Goal: Task Accomplishment & Management: Use online tool/utility

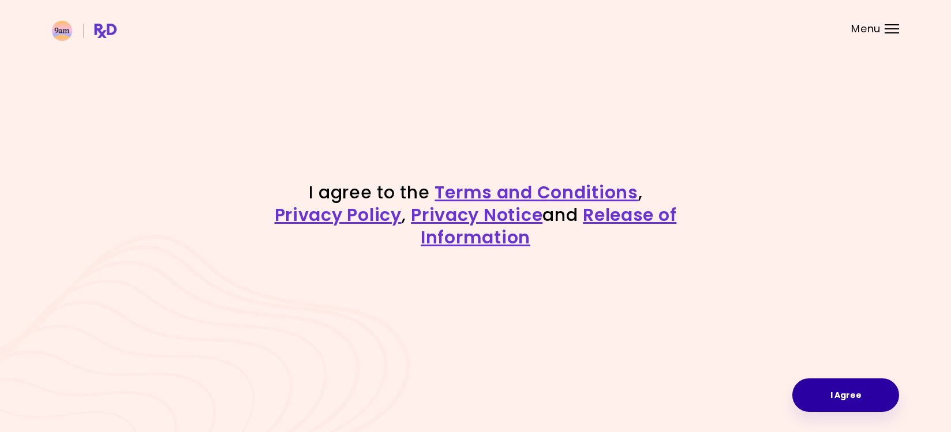
click at [843, 395] on button "I Agree" at bounding box center [845, 395] width 107 height 33
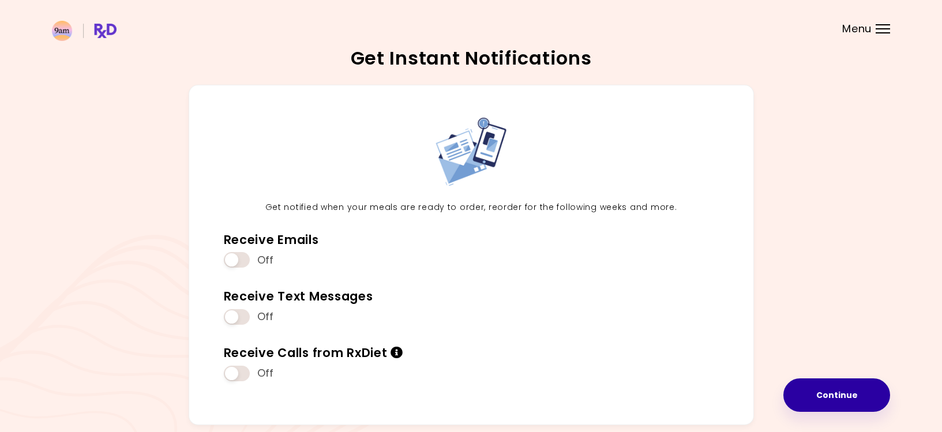
click at [871, 395] on button "Continue" at bounding box center [837, 395] width 107 height 33
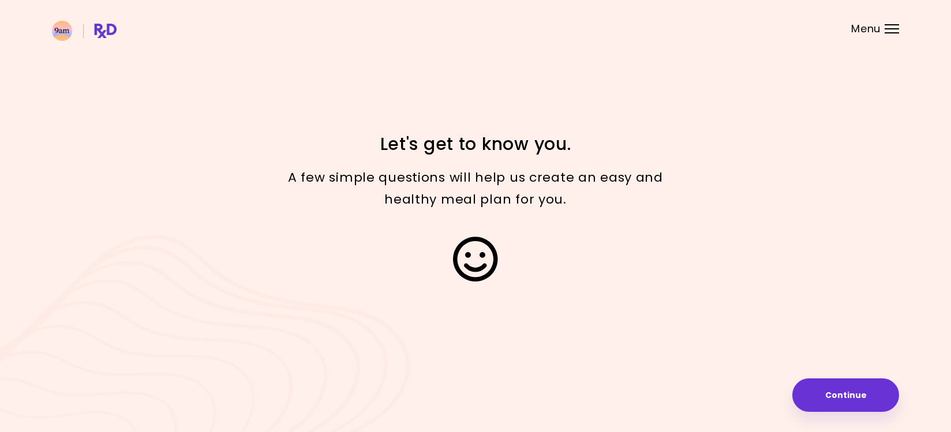
click at [871, 395] on button "Continue" at bounding box center [845, 395] width 107 height 33
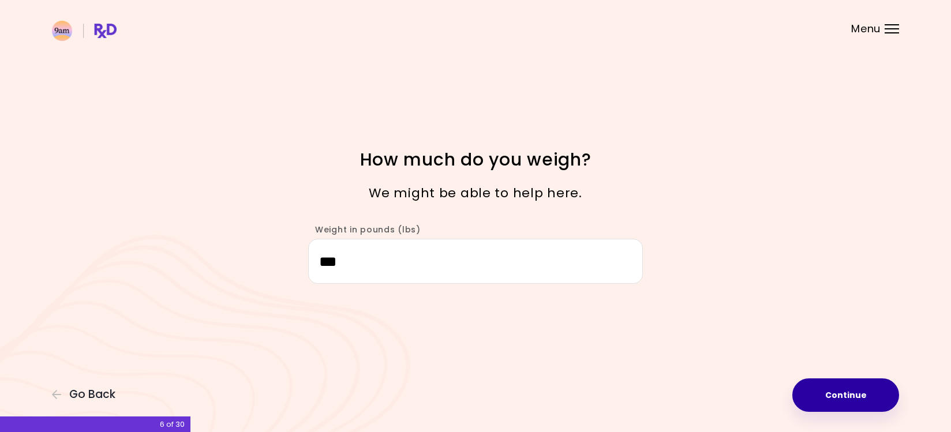
click at [833, 392] on button "Continue" at bounding box center [845, 395] width 107 height 33
select select "****"
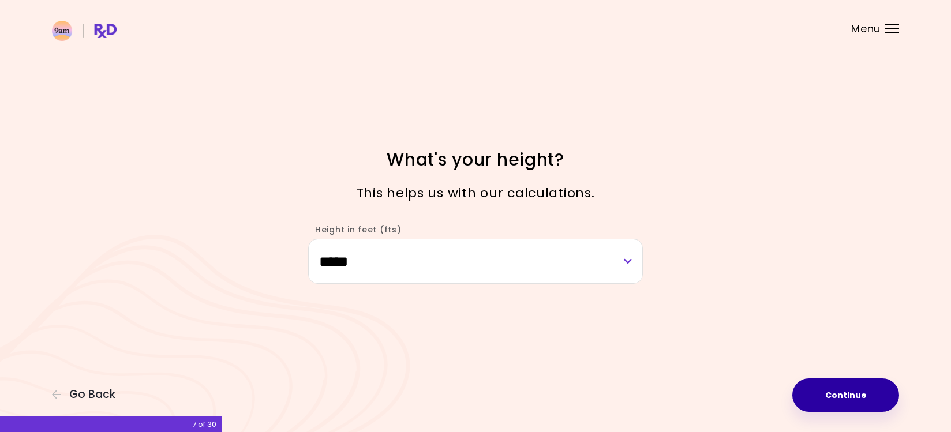
click at [833, 392] on button "Continue" at bounding box center [845, 395] width 107 height 33
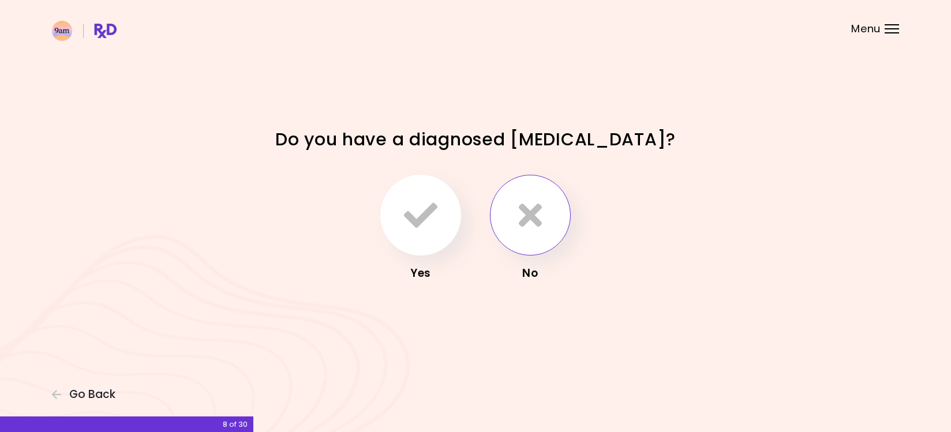
click at [541, 220] on icon "button" at bounding box center [530, 215] width 23 height 33
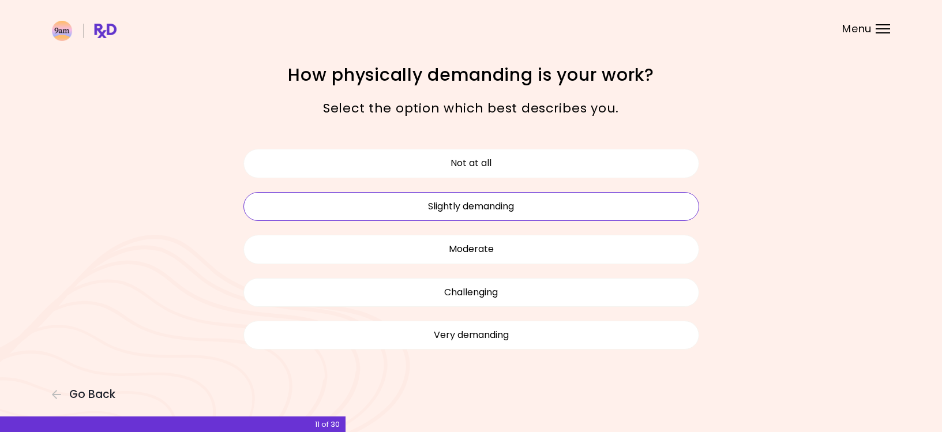
click at [591, 194] on button "Slightly demanding" at bounding box center [472, 206] width 456 height 29
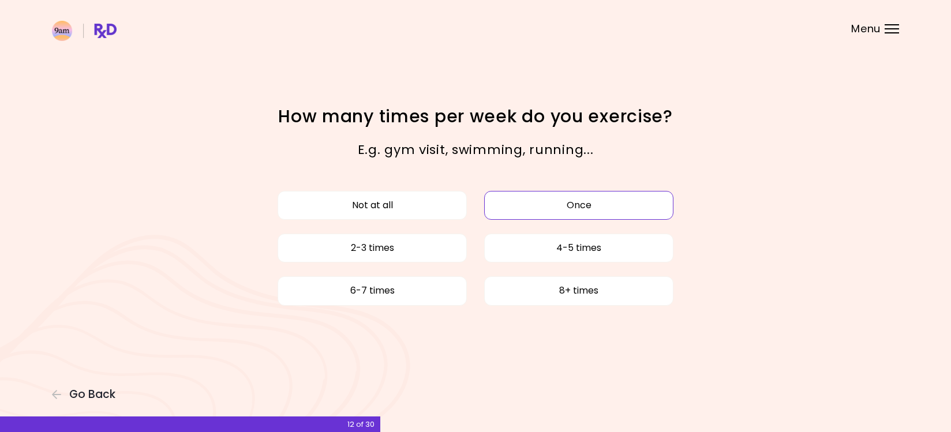
click at [505, 205] on button "Once" at bounding box center [578, 205] width 189 height 29
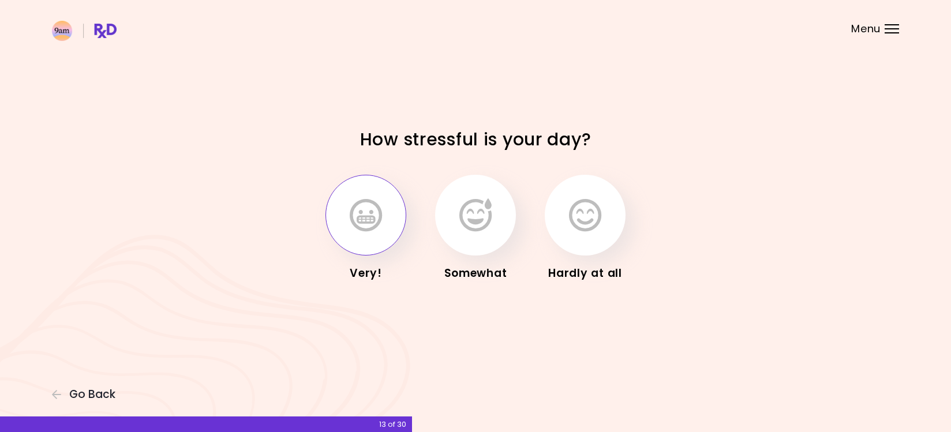
click at [364, 207] on icon "button" at bounding box center [366, 215] width 32 height 33
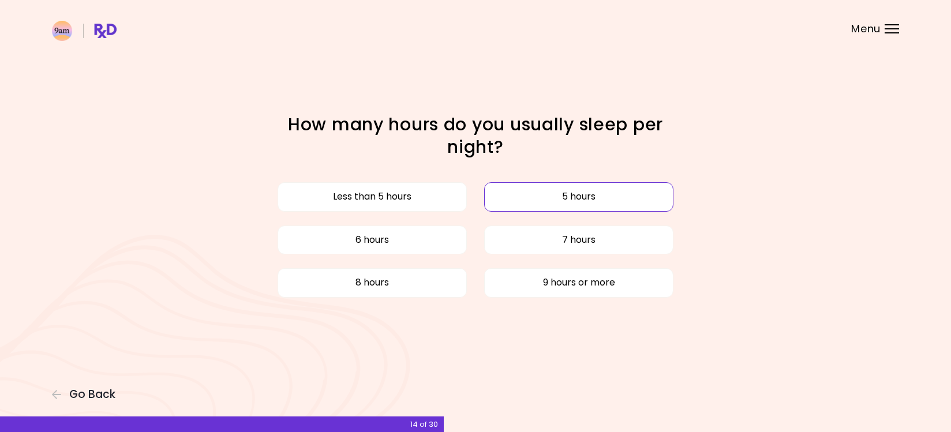
click at [528, 188] on button "5 hours" at bounding box center [578, 196] width 189 height 29
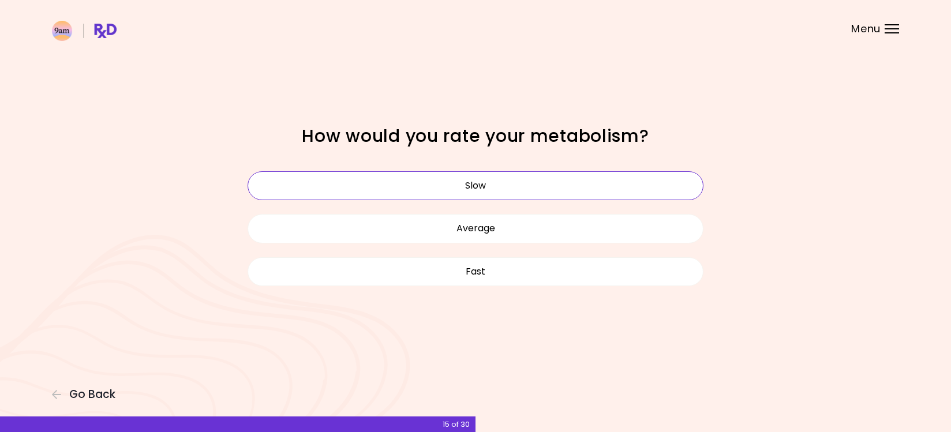
click at [521, 183] on button "Slow" at bounding box center [476, 185] width 456 height 29
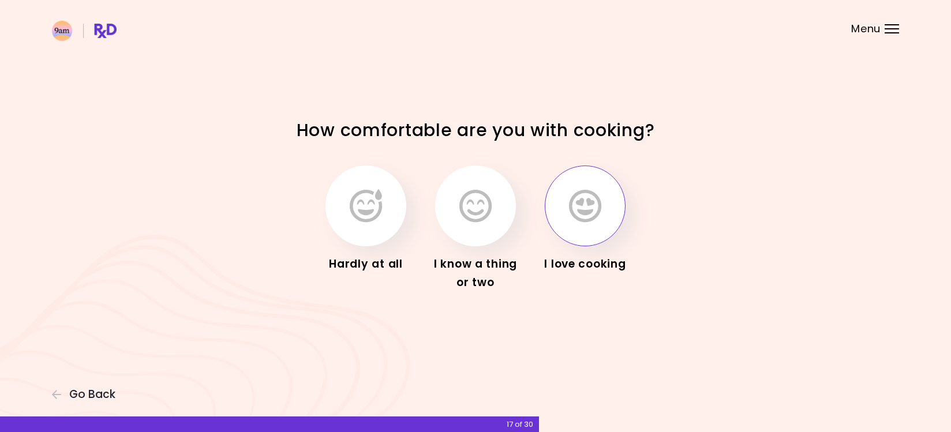
click at [591, 213] on icon "button" at bounding box center [585, 205] width 32 height 33
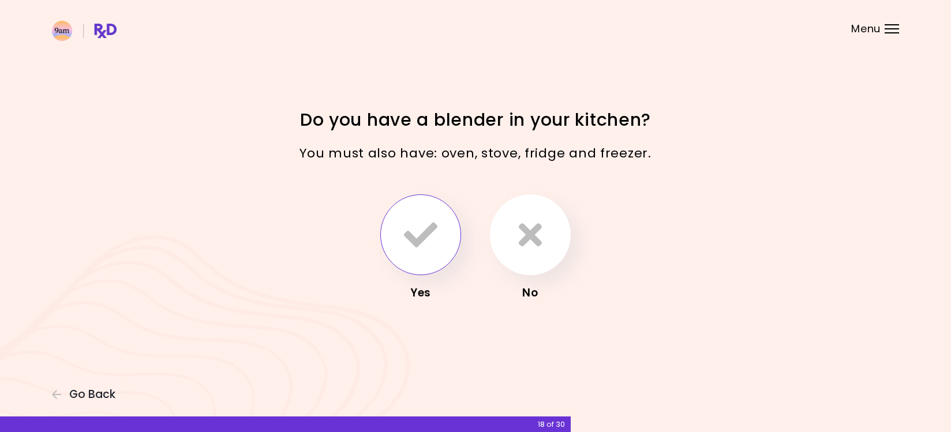
click at [422, 231] on icon "button" at bounding box center [420, 234] width 33 height 33
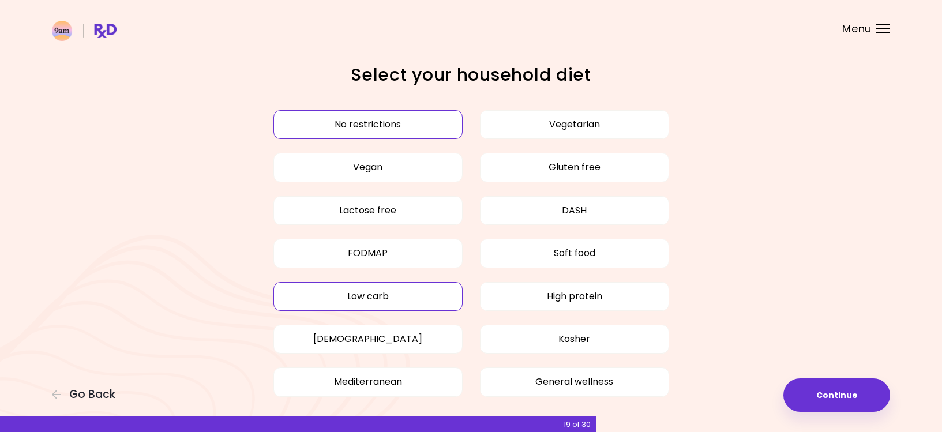
click at [437, 298] on button "Low carb" at bounding box center [368, 296] width 189 height 29
click at [653, 294] on button "High protein" at bounding box center [574, 296] width 189 height 29
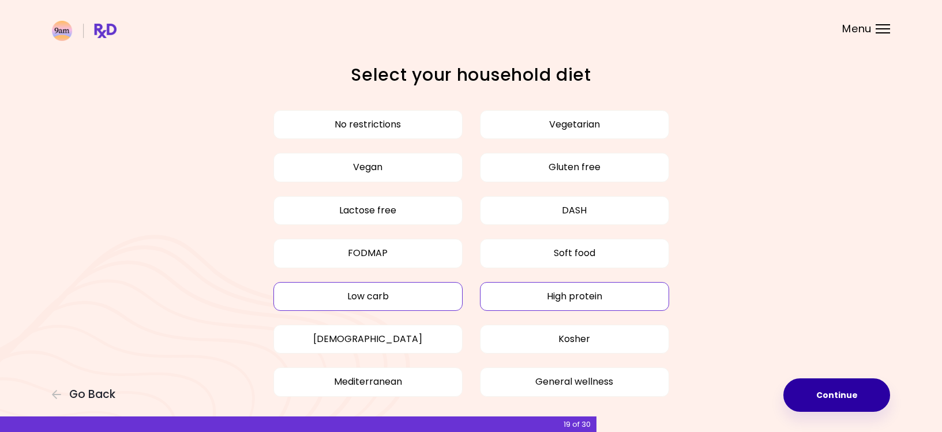
click at [806, 387] on button "Continue" at bounding box center [837, 395] width 107 height 33
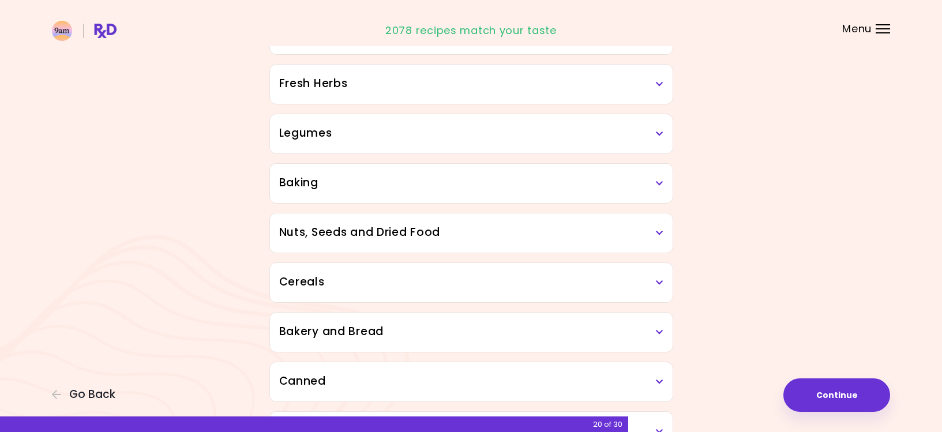
scroll to position [553, 0]
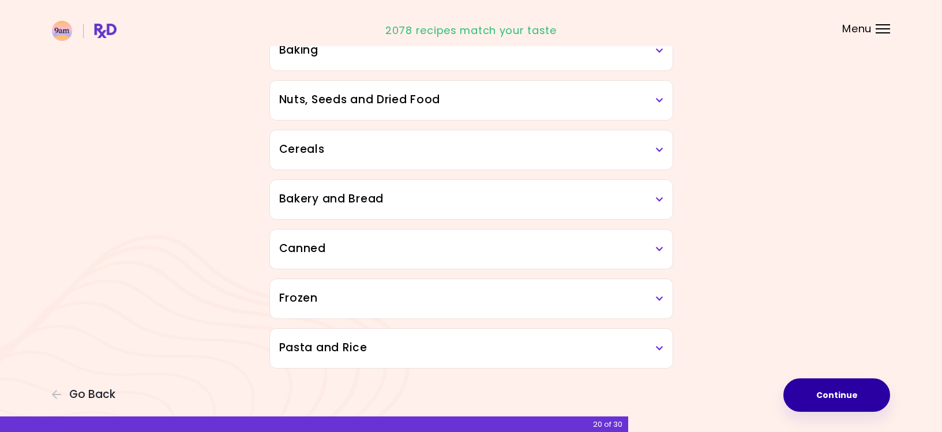
click at [843, 401] on button "Continue" at bounding box center [837, 395] width 107 height 33
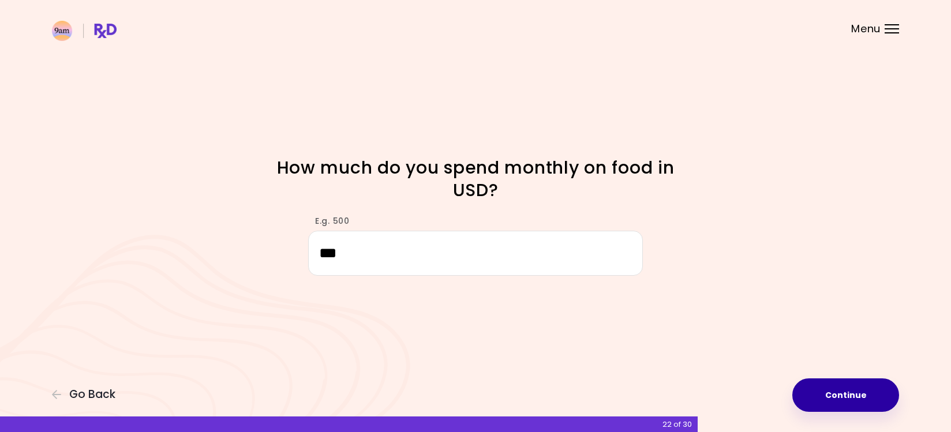
type input "***"
click at [830, 401] on button "Continue" at bounding box center [845, 395] width 107 height 33
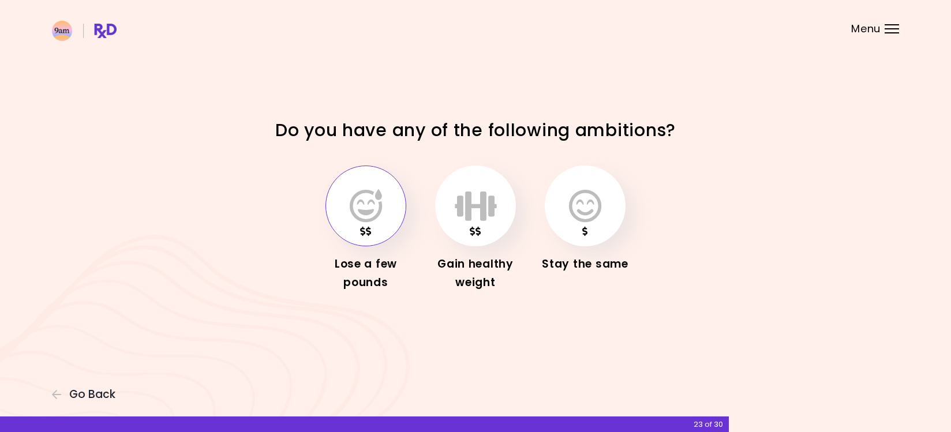
click at [345, 194] on button "button" at bounding box center [366, 206] width 81 height 81
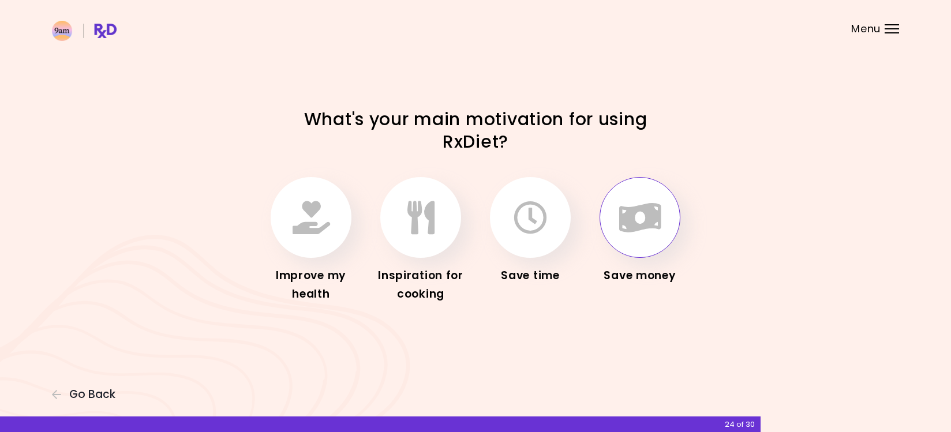
click at [637, 219] on icon "button" at bounding box center [640, 217] width 42 height 33
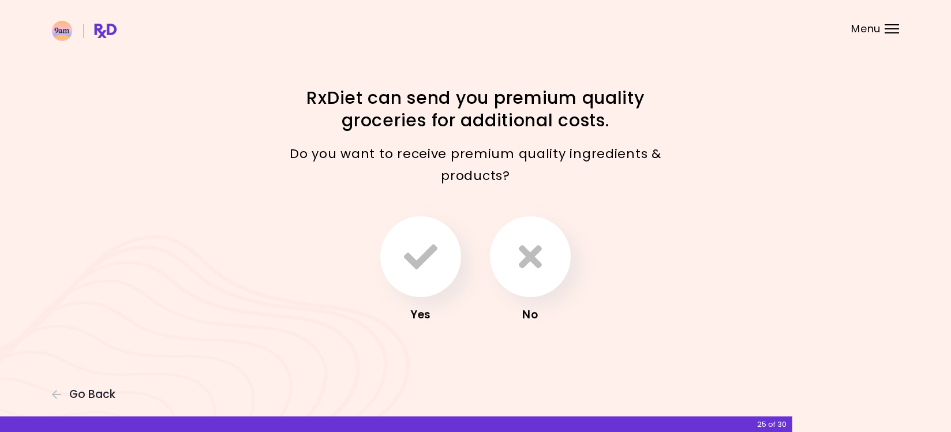
click at [527, 215] on div "Yes No" at bounding box center [475, 270] width 543 height 122
click at [529, 245] on icon "button" at bounding box center [530, 256] width 23 height 33
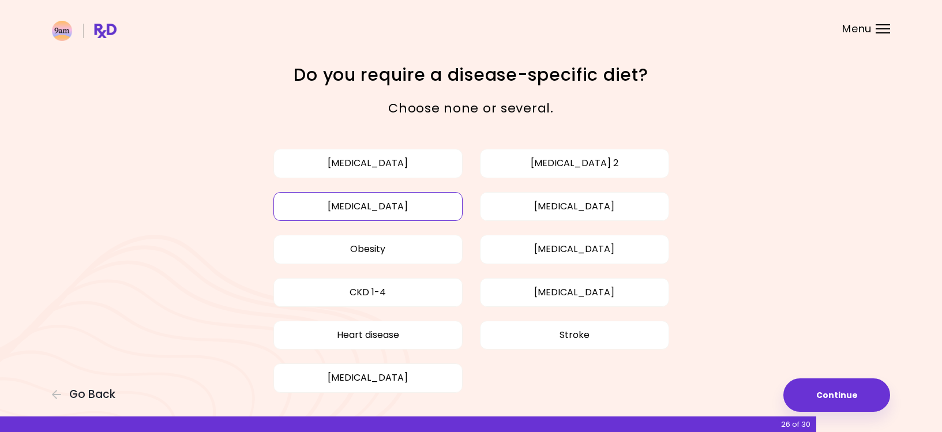
click at [421, 194] on button "[MEDICAL_DATA]" at bounding box center [368, 206] width 189 height 29
click at [444, 252] on button "Obesity" at bounding box center [368, 249] width 189 height 29
click at [848, 397] on button "Continue" at bounding box center [837, 395] width 107 height 33
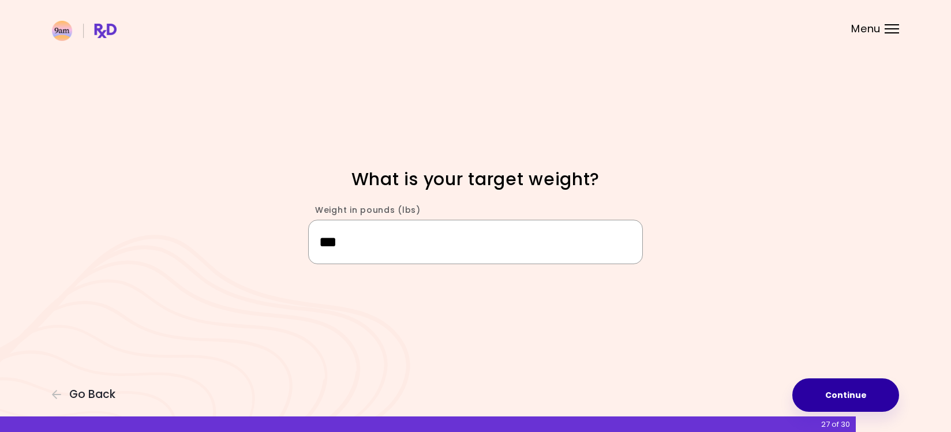
type input "***"
click at [829, 387] on button "Continue" at bounding box center [845, 395] width 107 height 33
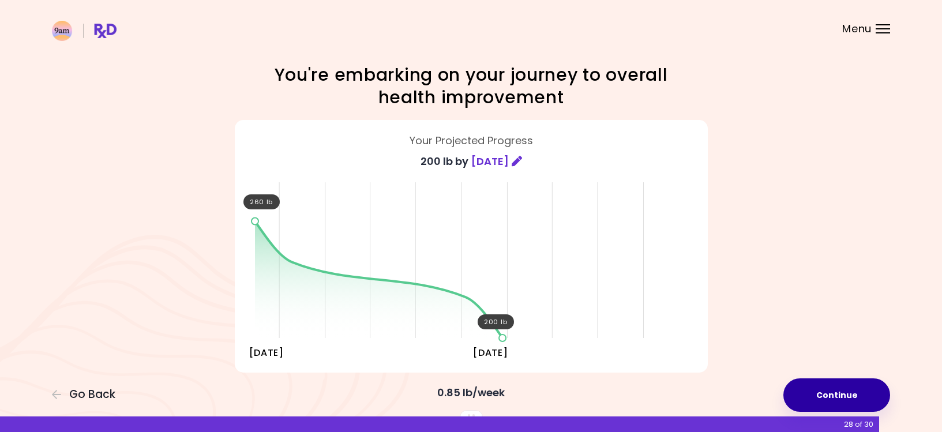
click at [854, 394] on button "Continue" at bounding box center [837, 395] width 107 height 33
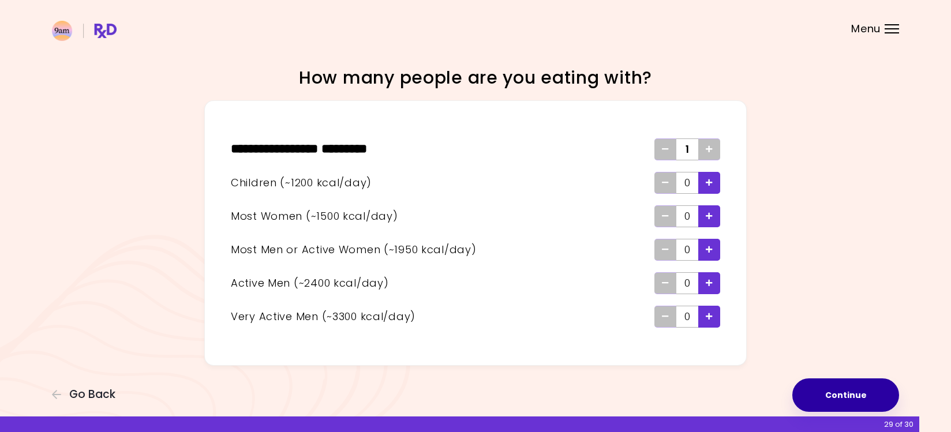
click at [858, 395] on button "Continue" at bounding box center [845, 395] width 107 height 33
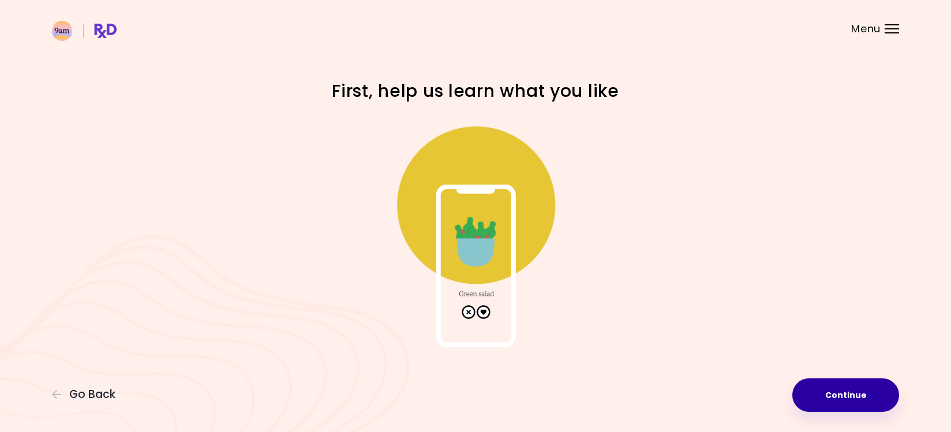
click at [846, 395] on button "Continue" at bounding box center [845, 395] width 107 height 33
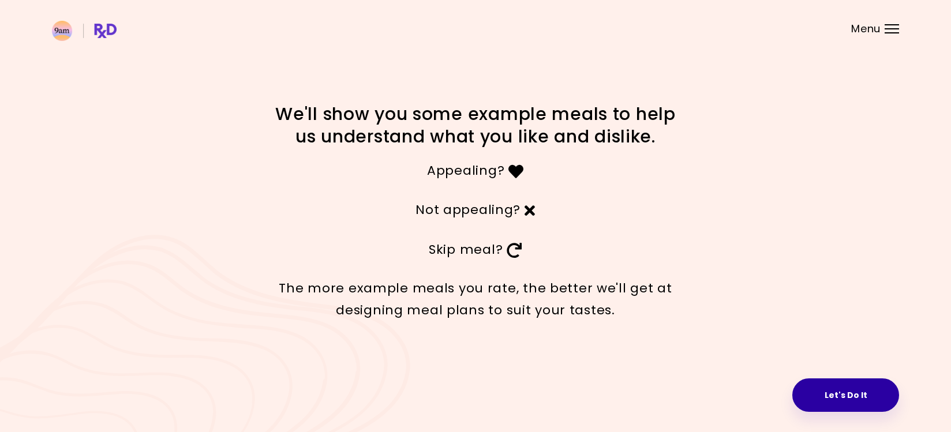
click at [828, 396] on button "Let's Do It" at bounding box center [845, 395] width 107 height 33
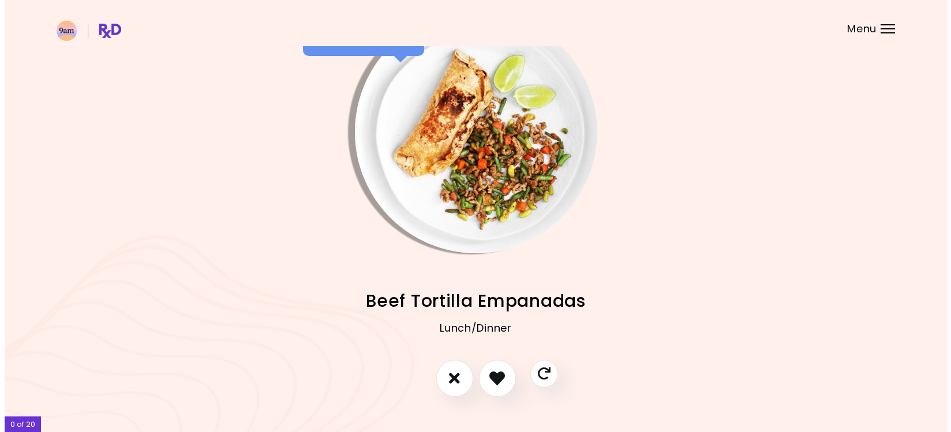
scroll to position [46, 0]
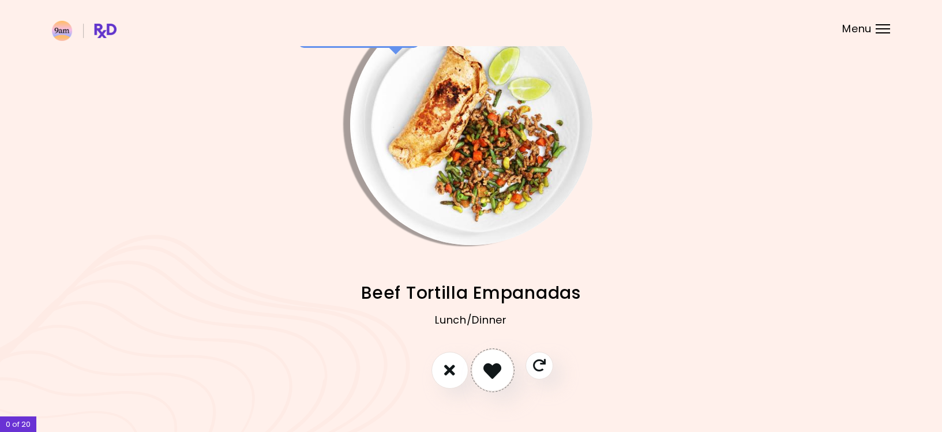
click at [500, 375] on icon "I like this recipe" at bounding box center [493, 370] width 18 height 18
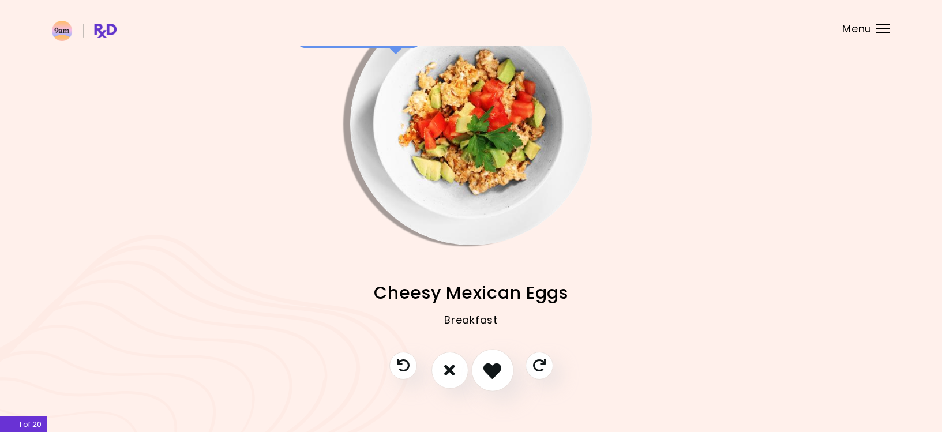
click at [500, 375] on icon "I like this recipe" at bounding box center [493, 370] width 18 height 18
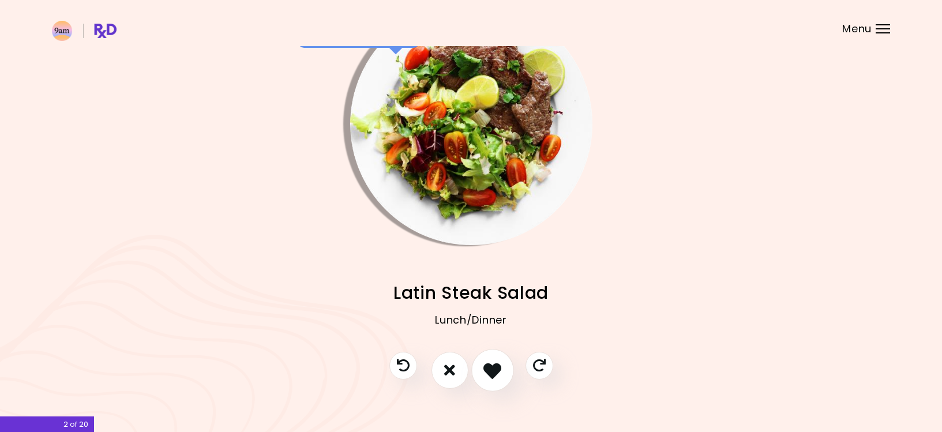
click at [500, 376] on icon "I like this recipe" at bounding box center [493, 370] width 18 height 18
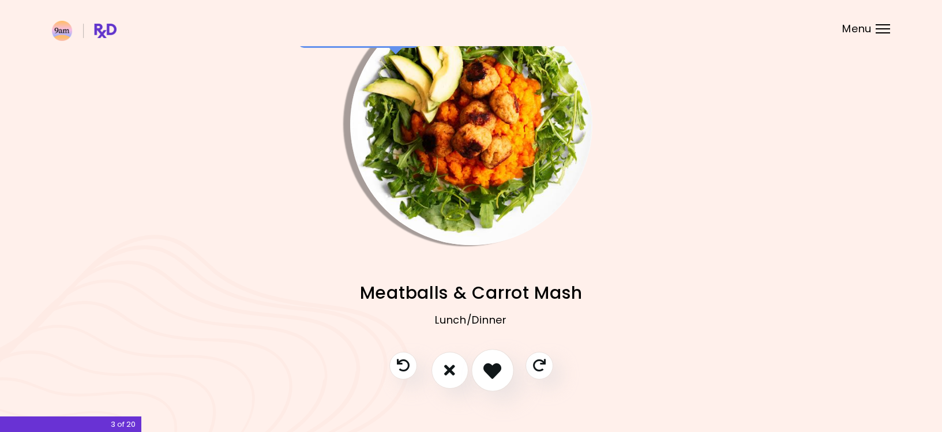
click at [500, 376] on icon "I like this recipe" at bounding box center [493, 370] width 18 height 18
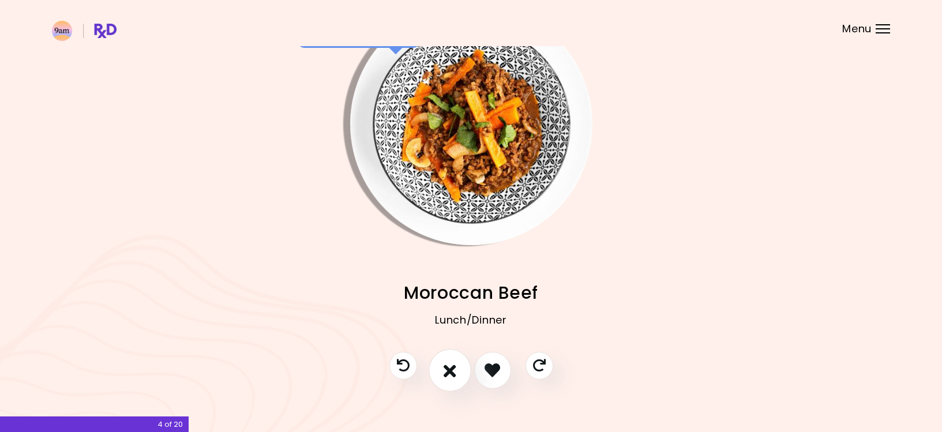
click at [452, 373] on icon "I don't like this recipe" at bounding box center [450, 370] width 13 height 18
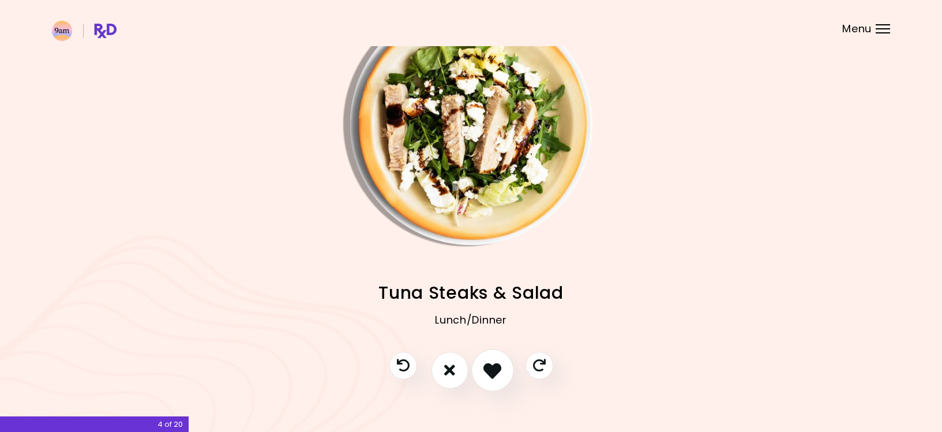
click at [500, 373] on icon "I like this recipe" at bounding box center [493, 370] width 18 height 18
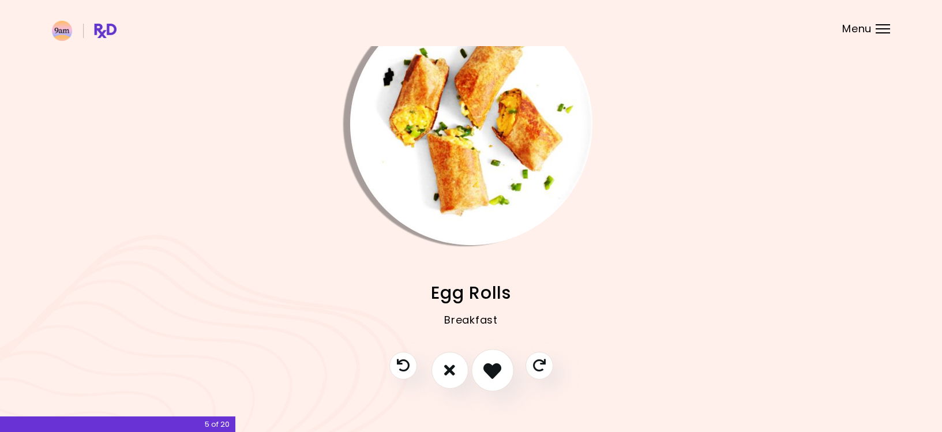
click at [500, 373] on icon "I like this recipe" at bounding box center [493, 370] width 18 height 18
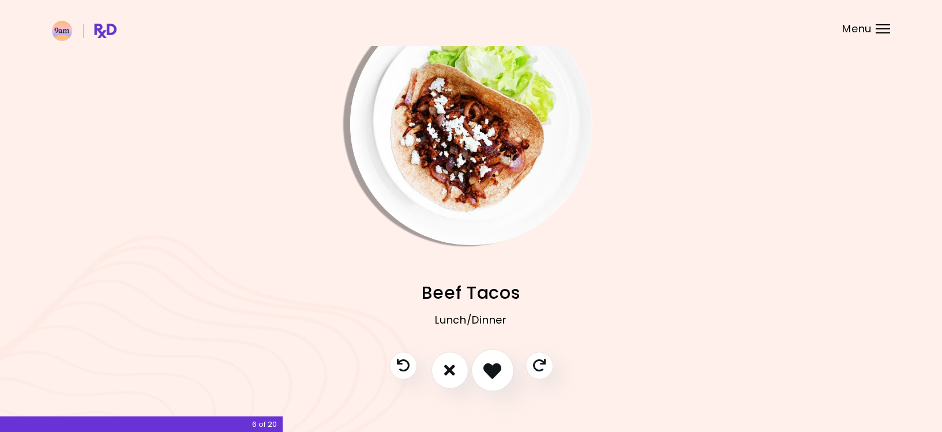
click at [500, 373] on icon "I like this recipe" at bounding box center [493, 370] width 18 height 18
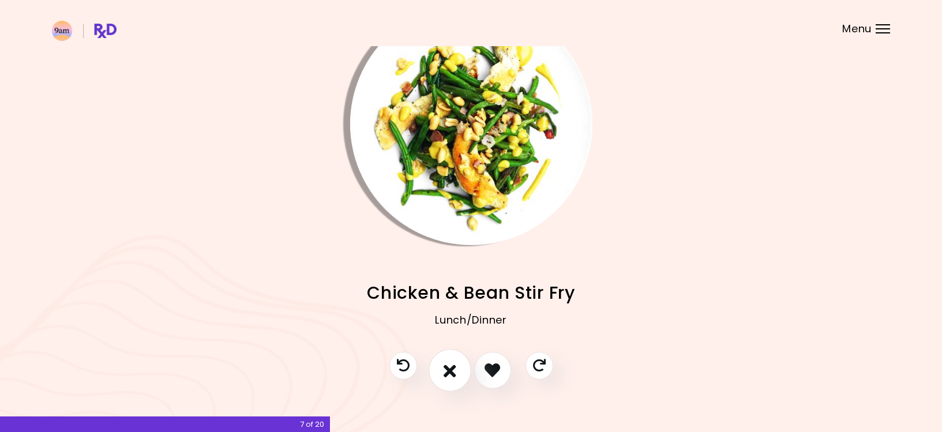
click at [446, 372] on icon "I don't like this recipe" at bounding box center [450, 370] width 13 height 18
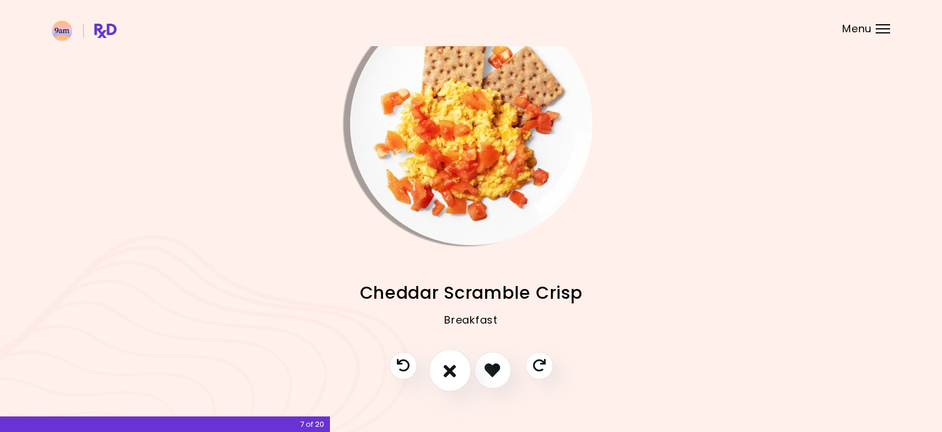
click at [458, 369] on button "I don't like this recipe" at bounding box center [450, 370] width 43 height 43
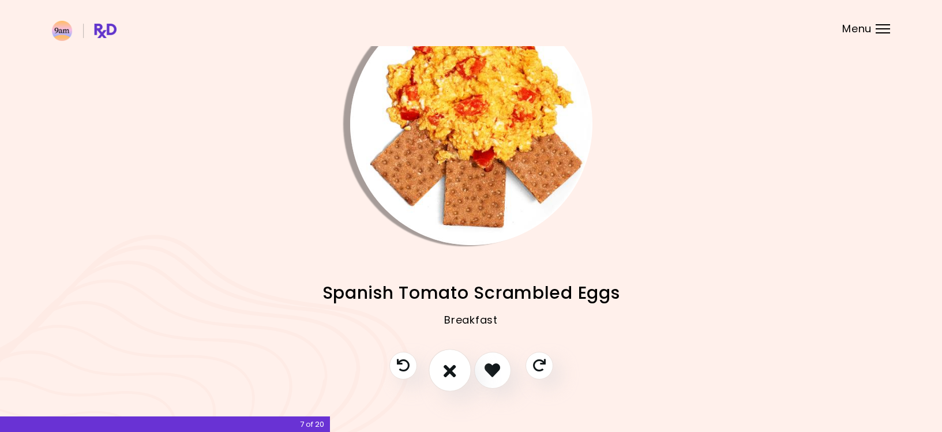
click at [453, 365] on icon "I don't like this recipe" at bounding box center [450, 370] width 13 height 18
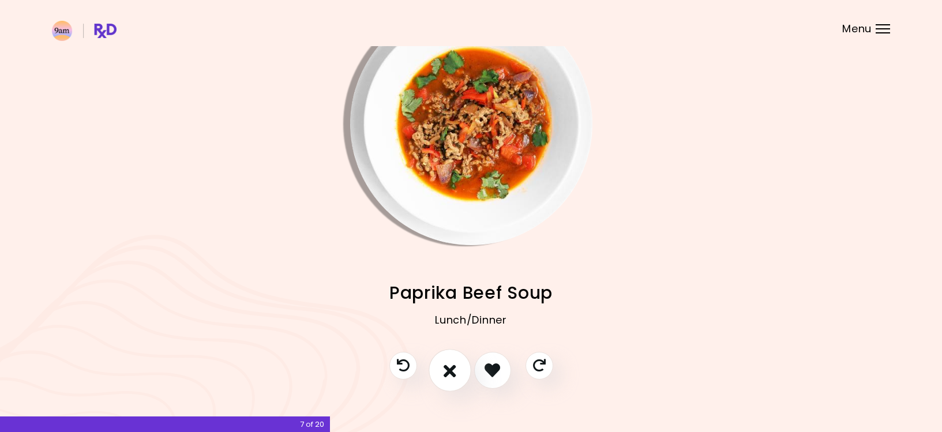
click at [453, 365] on icon "I don't like this recipe" at bounding box center [450, 370] width 13 height 18
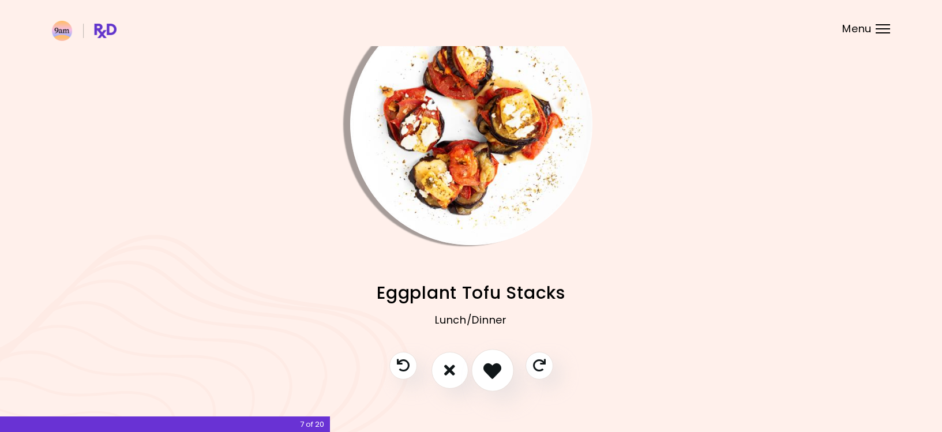
click at [500, 371] on icon "I like this recipe" at bounding box center [493, 370] width 18 height 18
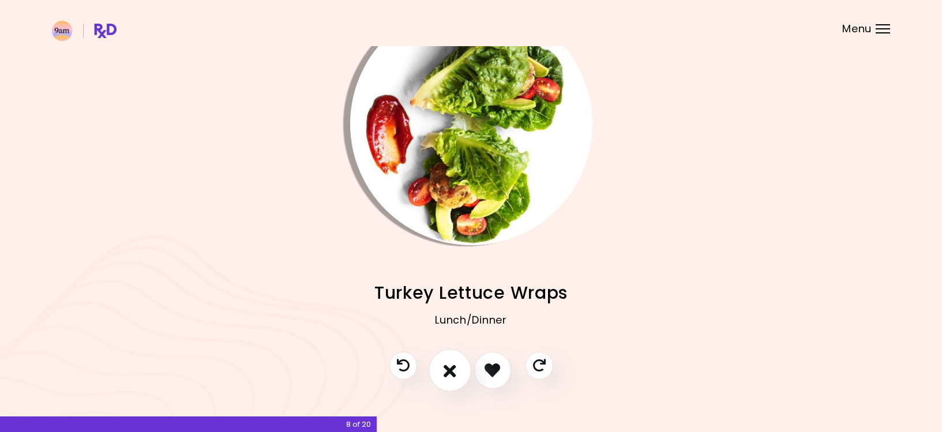
click at [453, 371] on icon "I don't like this recipe" at bounding box center [450, 370] width 13 height 18
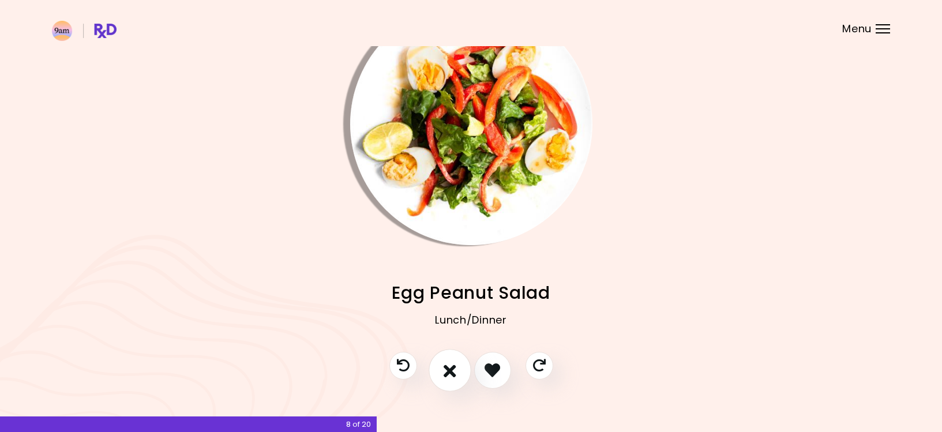
click at [453, 371] on icon "I don't like this recipe" at bounding box center [450, 370] width 13 height 18
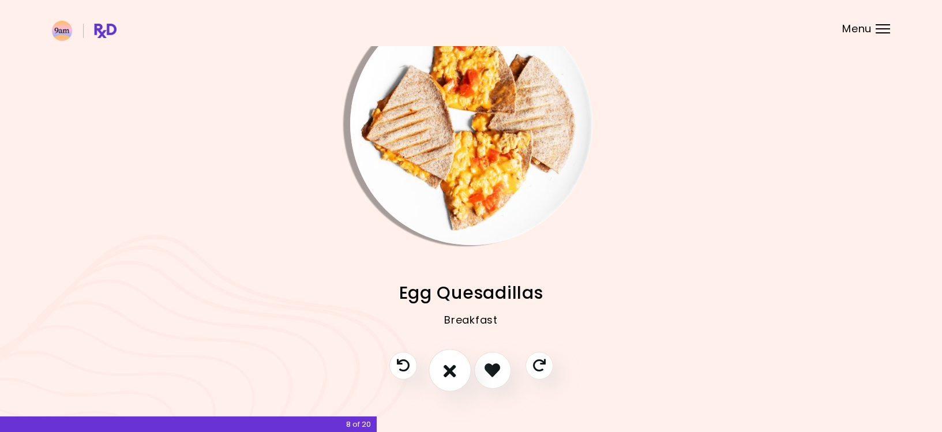
click at [453, 371] on icon "I don't like this recipe" at bounding box center [450, 370] width 13 height 18
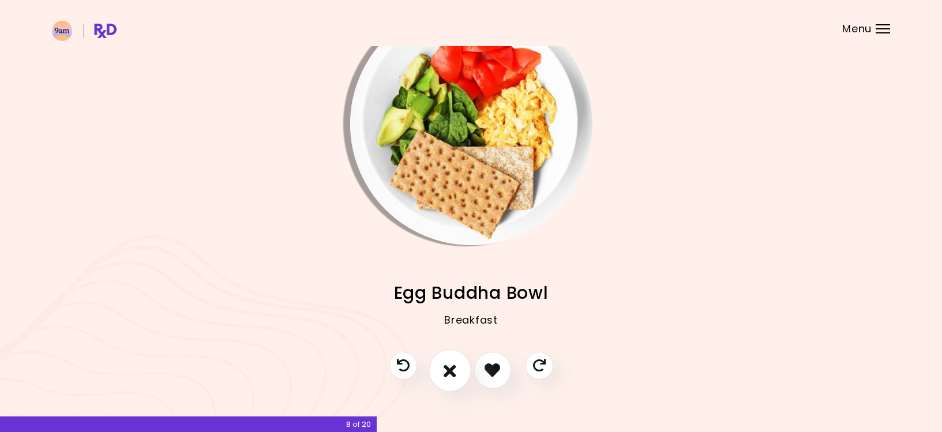
click at [453, 371] on icon "I don't like this recipe" at bounding box center [450, 370] width 13 height 18
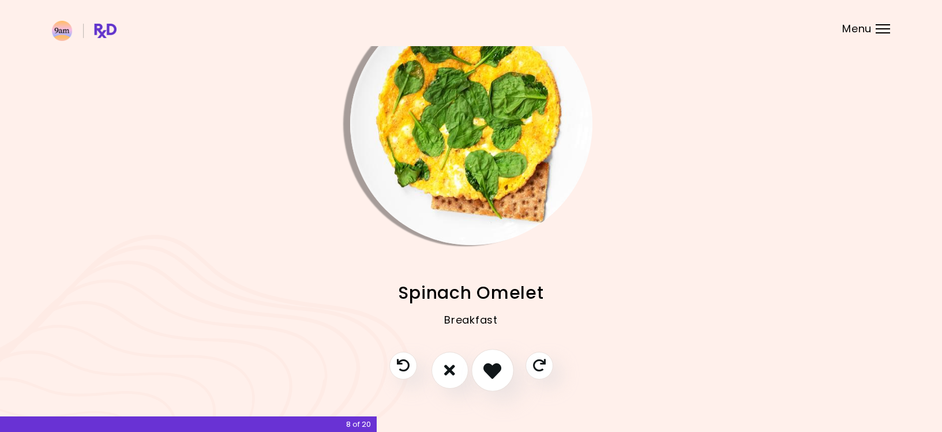
click at [490, 371] on icon "I like this recipe" at bounding box center [493, 370] width 18 height 18
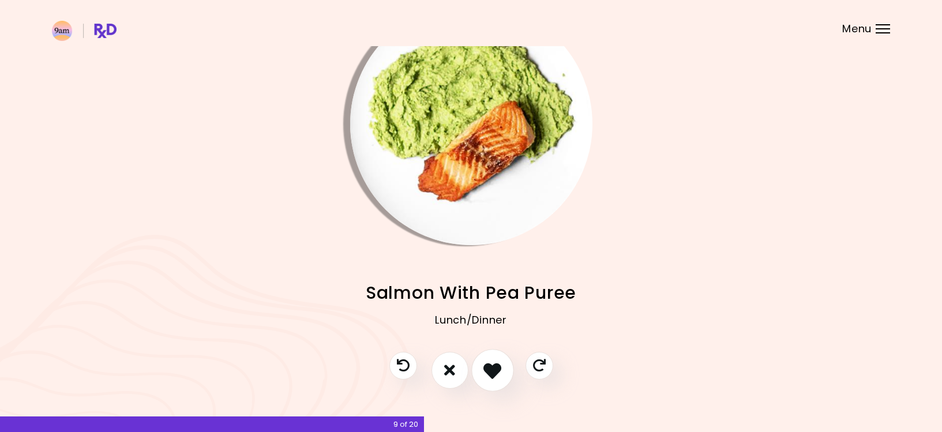
click at [490, 371] on icon "I like this recipe" at bounding box center [493, 370] width 18 height 18
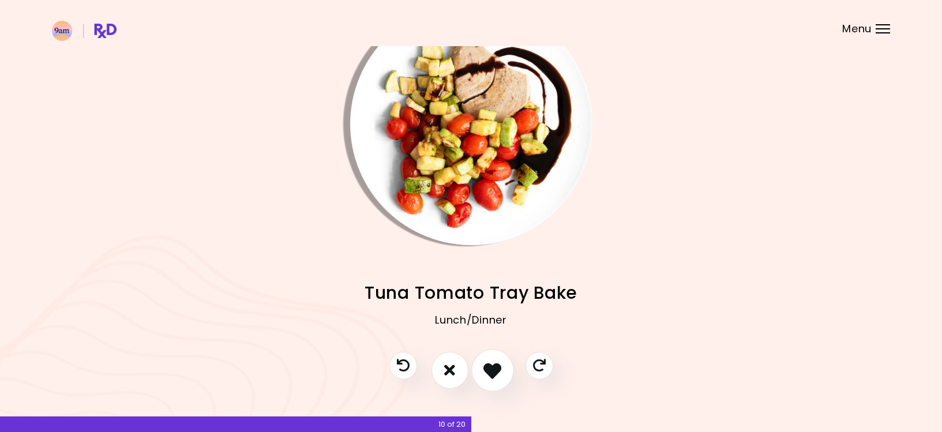
click at [498, 371] on icon "I like this recipe" at bounding box center [493, 370] width 18 height 18
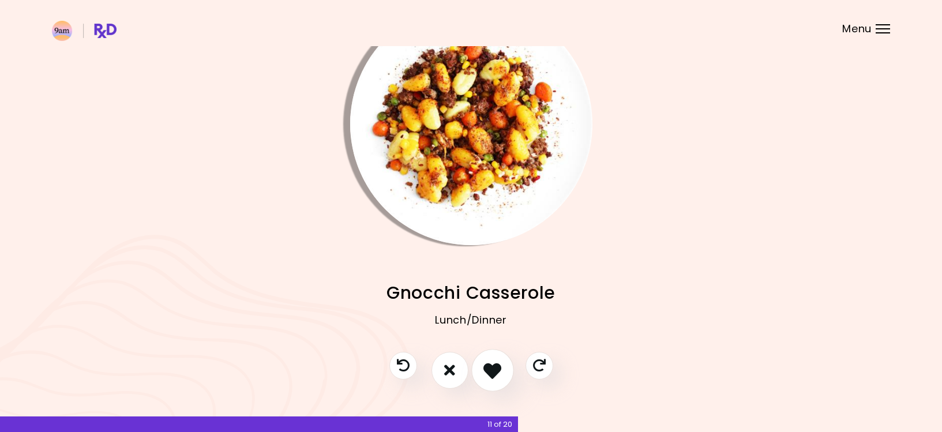
click at [498, 371] on icon "I like this recipe" at bounding box center [493, 370] width 18 height 18
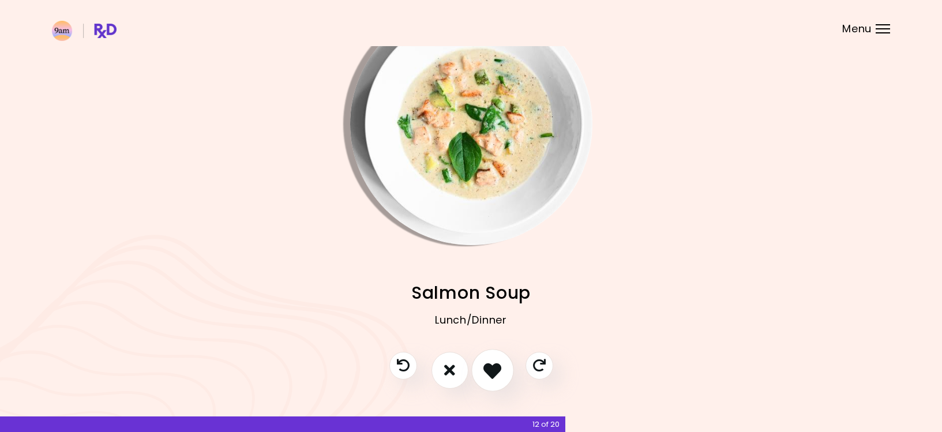
click at [498, 371] on icon "I like this recipe" at bounding box center [493, 370] width 18 height 18
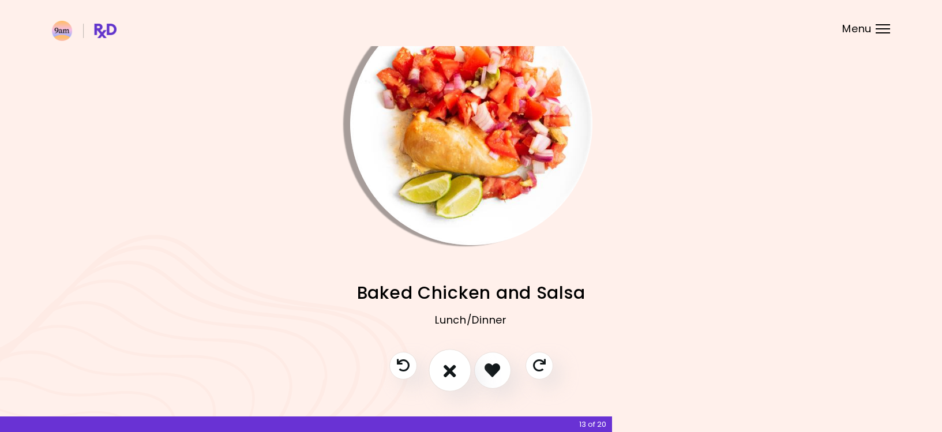
click at [457, 368] on button "I don't like this recipe" at bounding box center [450, 370] width 43 height 43
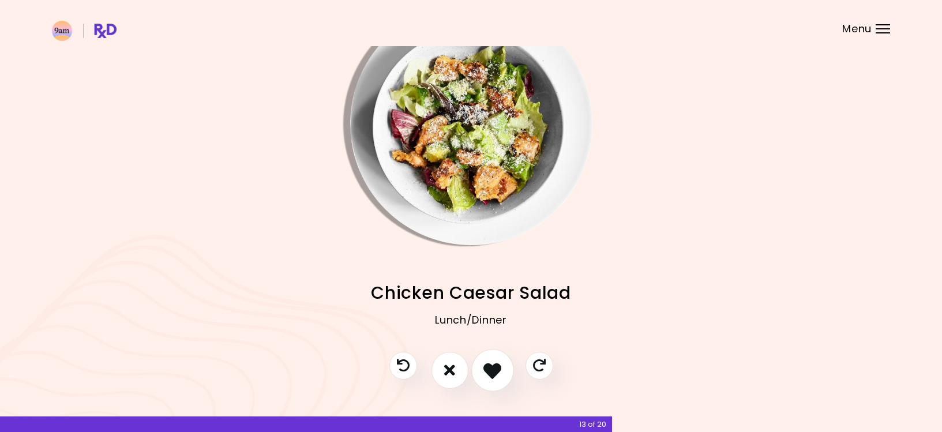
click at [493, 369] on icon "I like this recipe" at bounding box center [493, 370] width 18 height 18
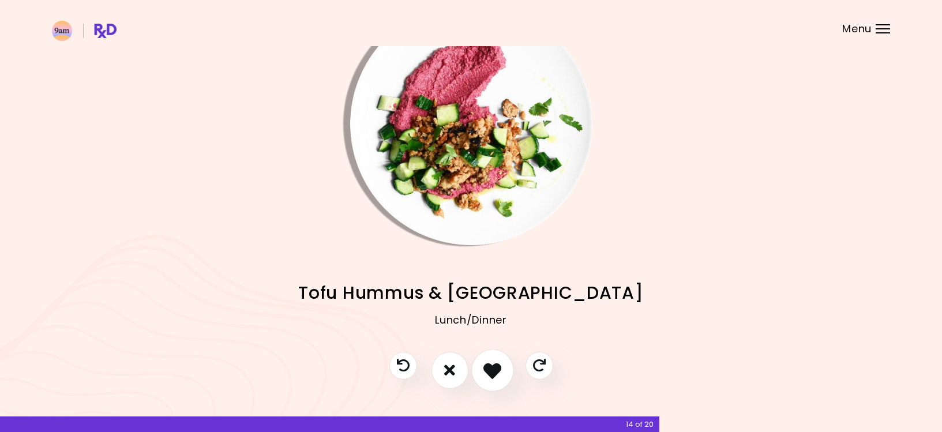
click at [493, 369] on icon "I like this recipe" at bounding box center [493, 370] width 18 height 18
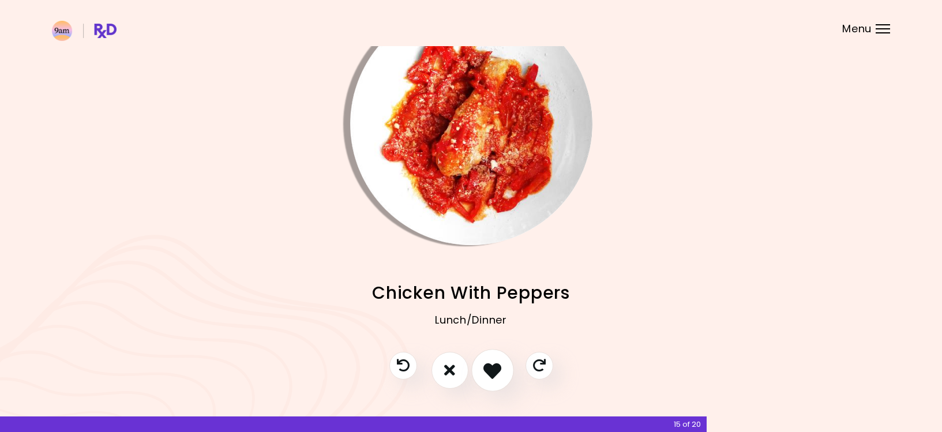
click at [493, 369] on icon "I like this recipe" at bounding box center [493, 370] width 18 height 18
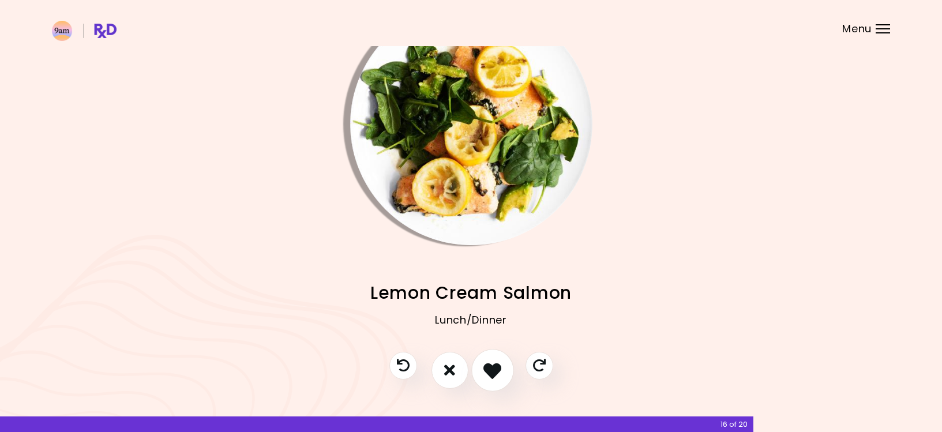
click at [493, 369] on icon "I like this recipe" at bounding box center [493, 370] width 18 height 18
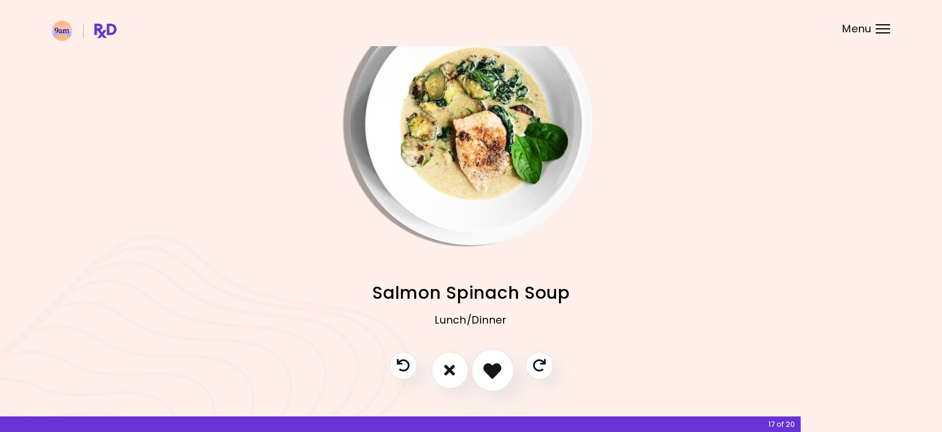
click at [493, 369] on icon "I like this recipe" at bounding box center [493, 370] width 18 height 18
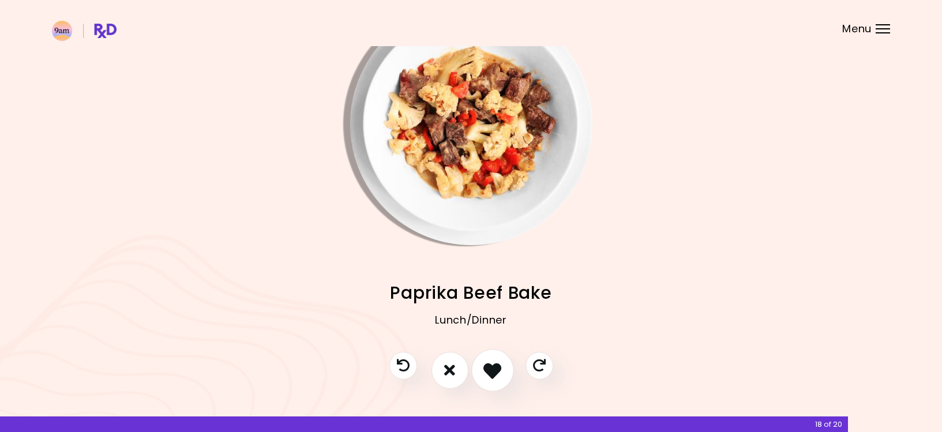
click at [493, 369] on icon "I like this recipe" at bounding box center [493, 370] width 18 height 18
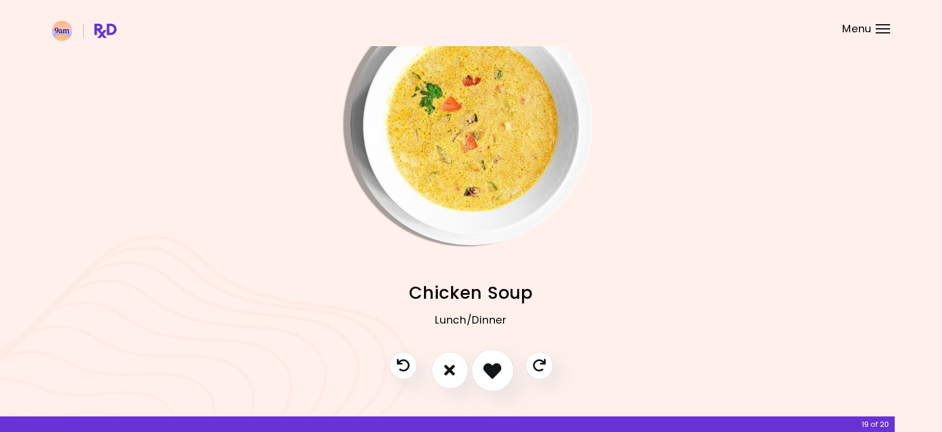
click at [493, 369] on icon "I like this recipe" at bounding box center [493, 370] width 18 height 18
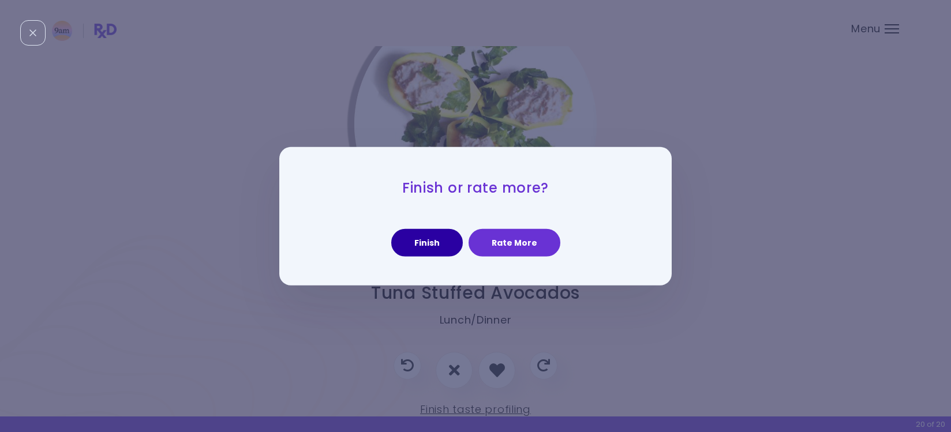
click at [442, 231] on button "Finish" at bounding box center [427, 243] width 72 height 28
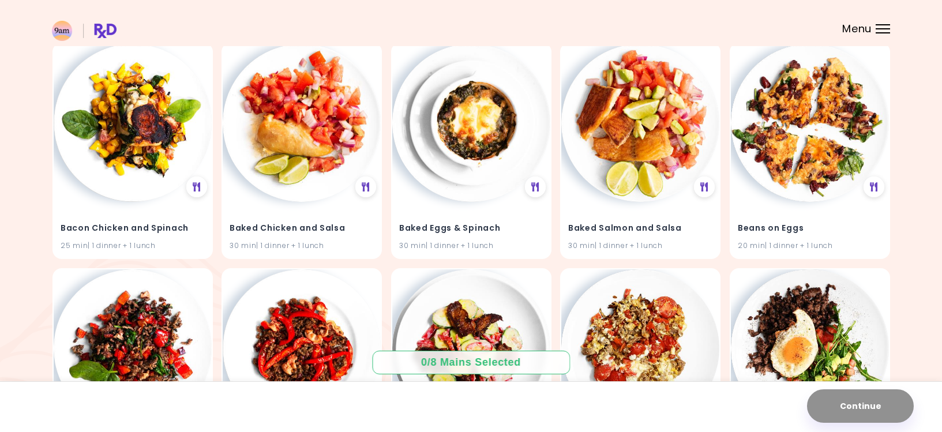
scroll to position [133, 0]
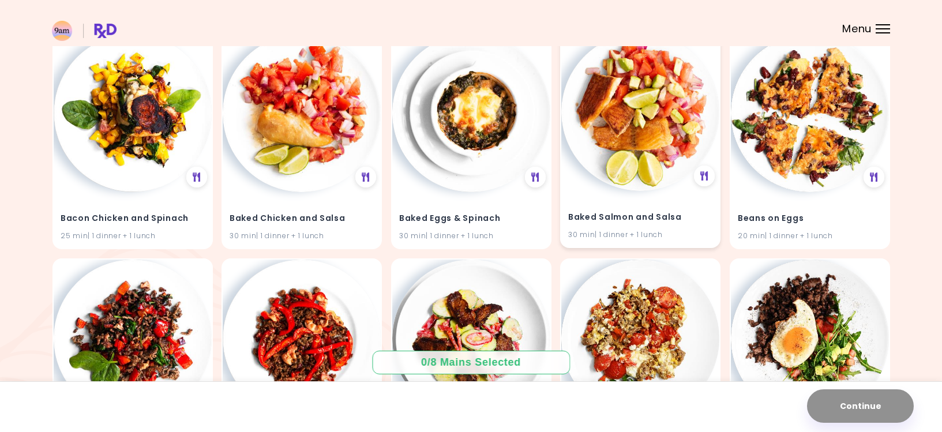
click at [663, 80] on img at bounding box center [641, 112] width 158 height 158
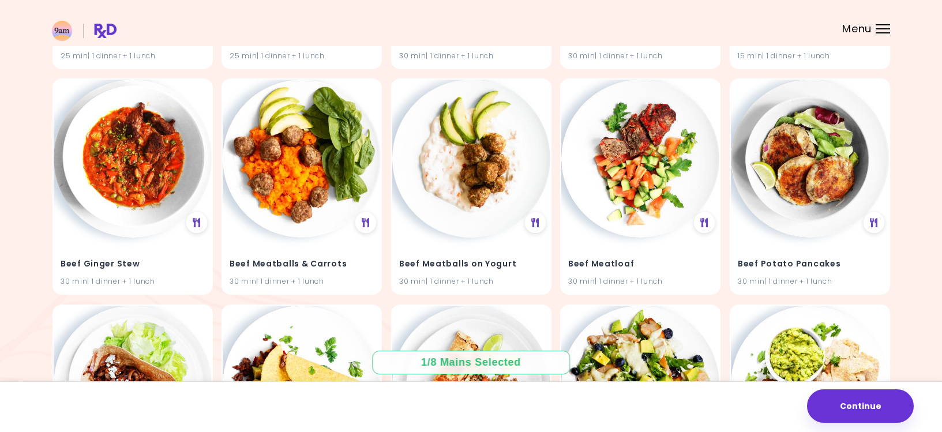
scroll to position [541, 0]
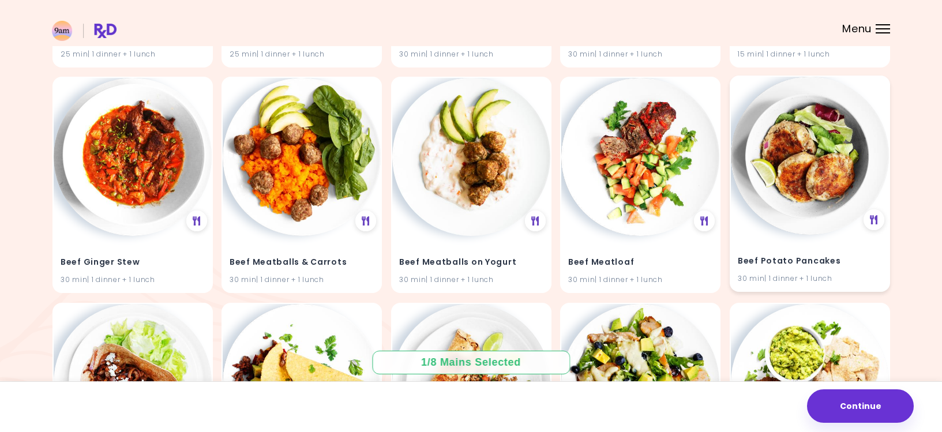
click at [828, 177] on img at bounding box center [810, 156] width 158 height 158
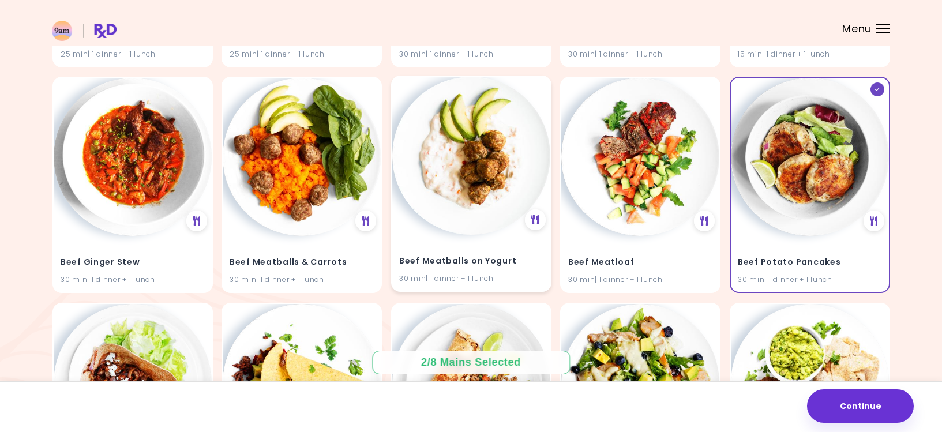
click at [496, 184] on img at bounding box center [471, 156] width 158 height 158
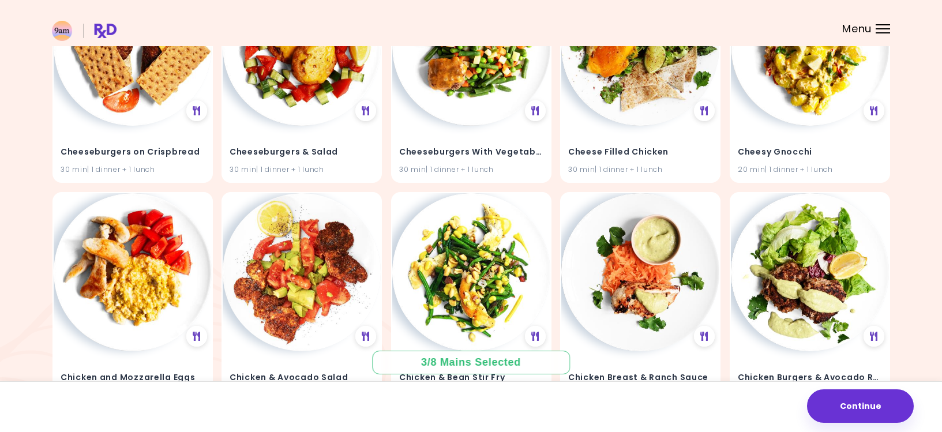
scroll to position [1327, 0]
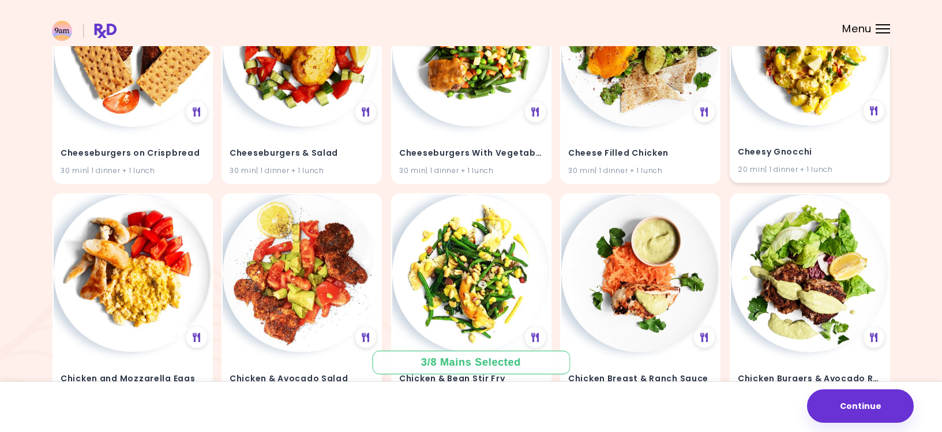
click at [799, 149] on h4 "Cheesy Gnocchi" at bounding box center [810, 152] width 144 height 18
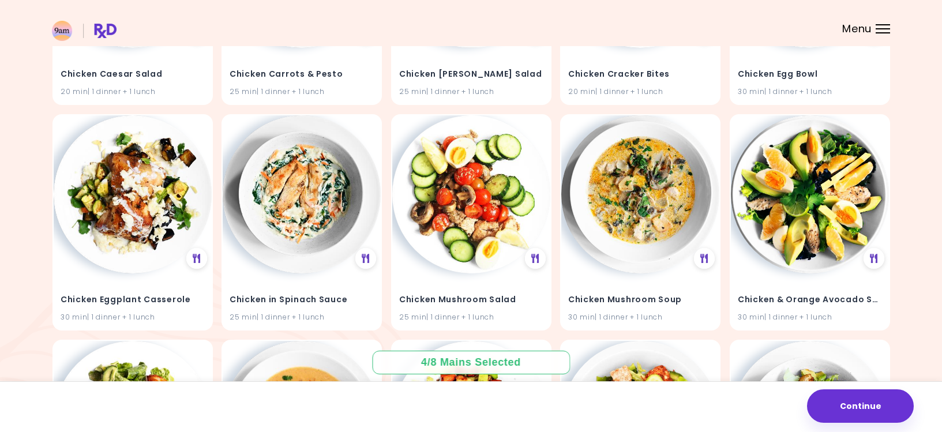
scroll to position [1881, 0]
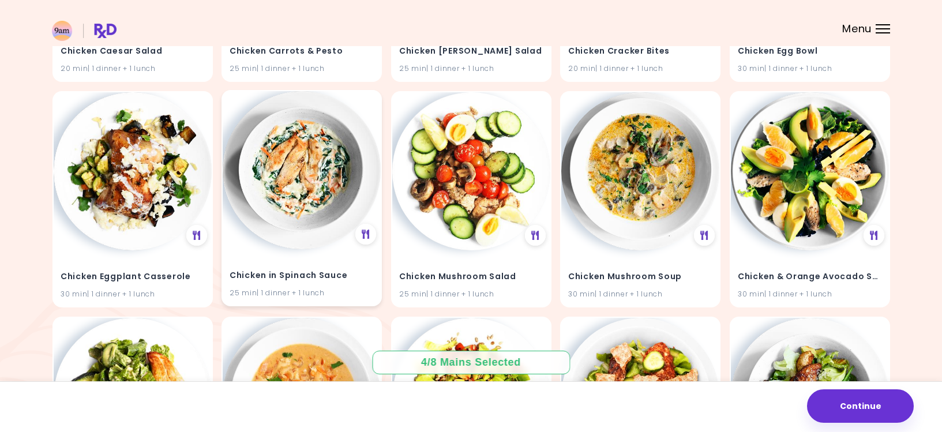
click at [291, 203] on img at bounding box center [302, 170] width 158 height 158
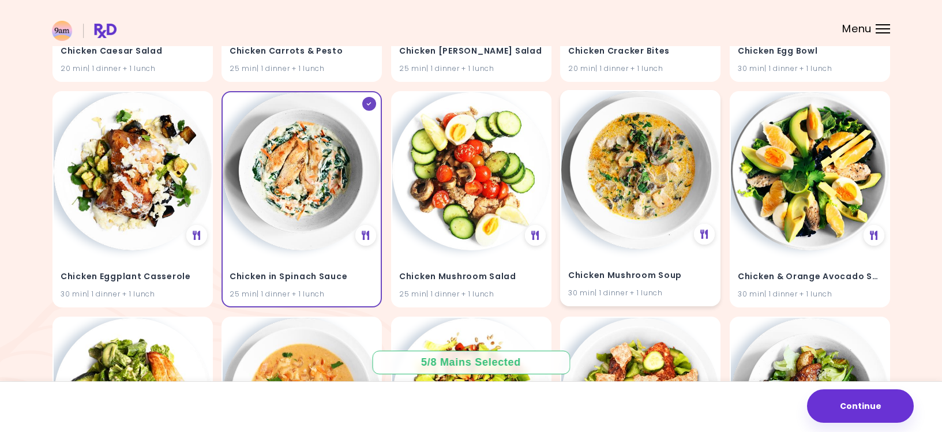
click at [620, 184] on img at bounding box center [641, 170] width 158 height 158
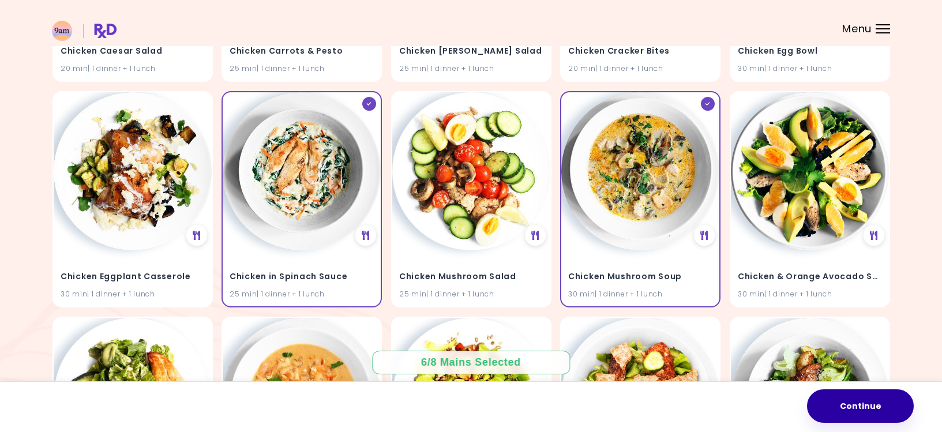
click at [854, 406] on button "Continue" at bounding box center [860, 406] width 107 height 33
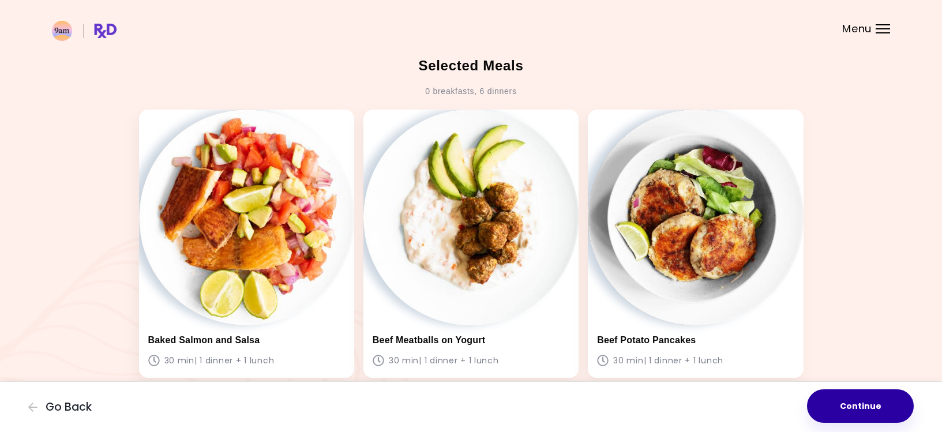
click at [879, 406] on button "Continue" at bounding box center [860, 406] width 107 height 33
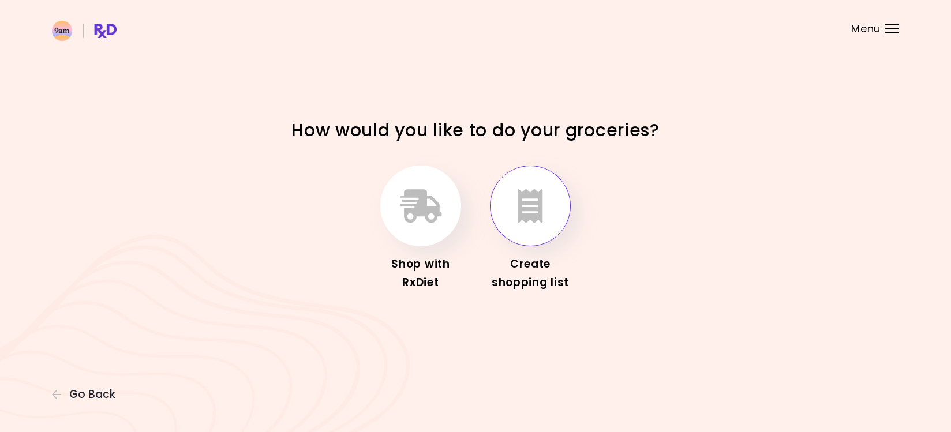
click at [529, 205] on icon "button" at bounding box center [530, 205] width 25 height 33
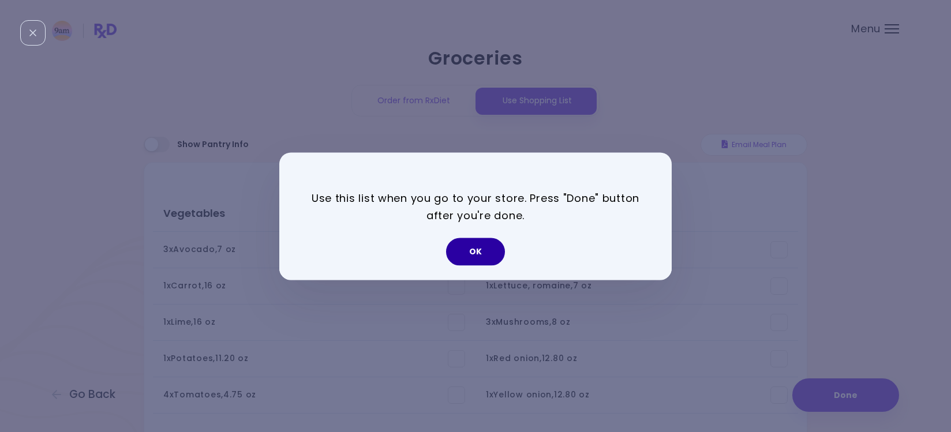
click at [497, 246] on button "OK" at bounding box center [475, 252] width 59 height 28
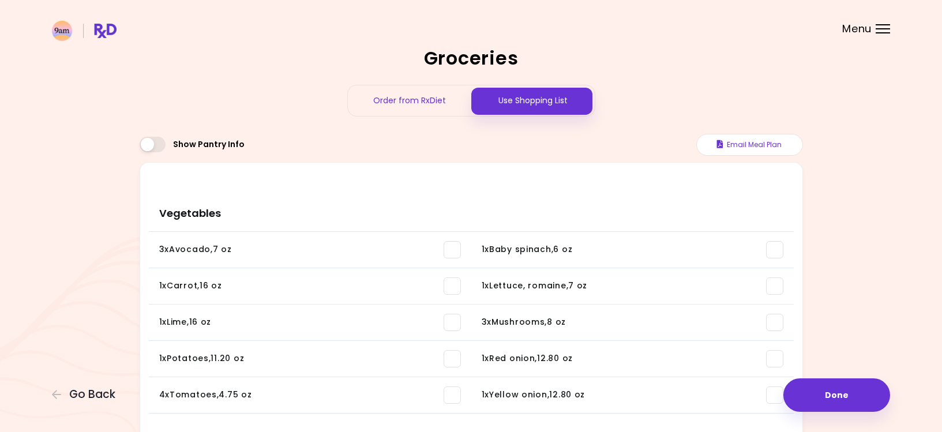
click at [205, 145] on span "Show Pantry Info" at bounding box center [209, 145] width 72 height 10
click at [152, 147] on span at bounding box center [153, 145] width 26 height 16
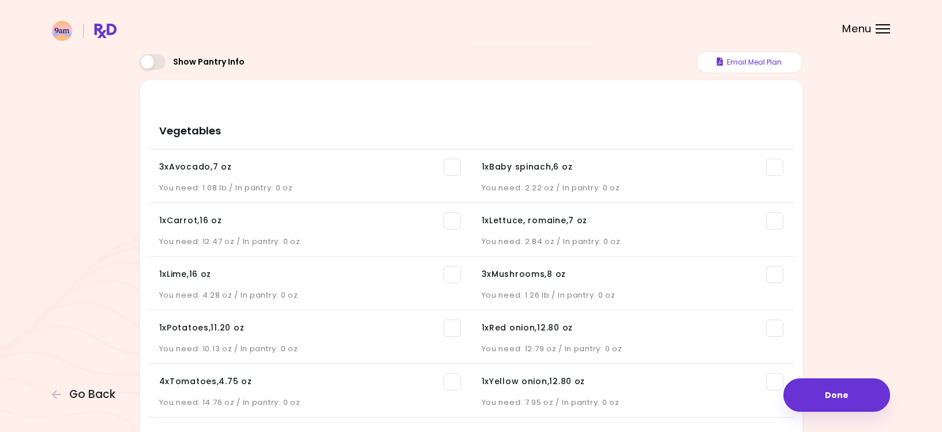
scroll to position [81, 0]
click at [766, 64] on button "Email Meal Plan" at bounding box center [750, 64] width 107 height 22
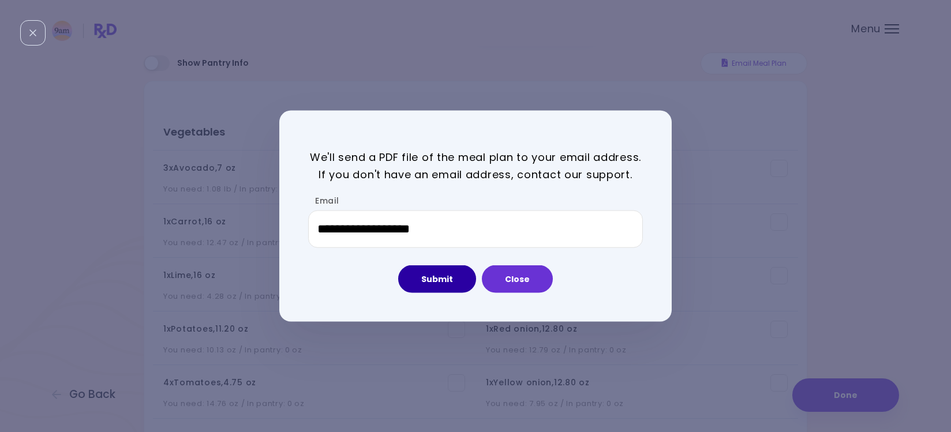
click at [446, 283] on button "Submit" at bounding box center [437, 279] width 78 height 28
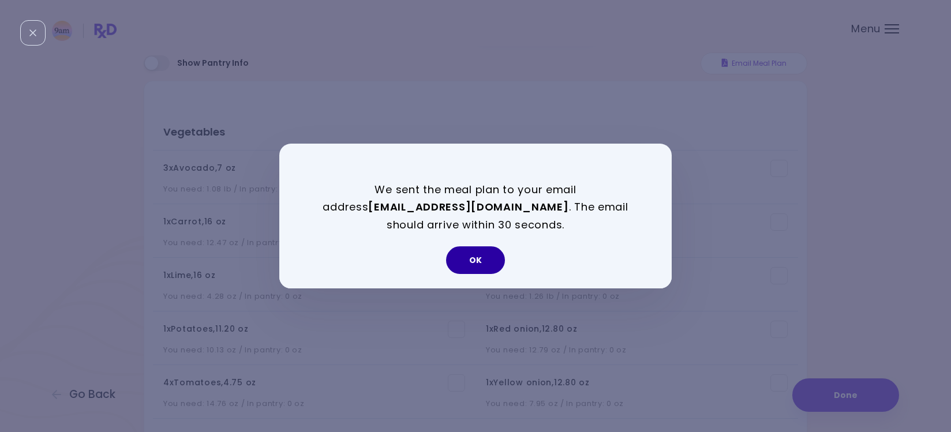
click at [477, 259] on button "OK" at bounding box center [475, 260] width 59 height 28
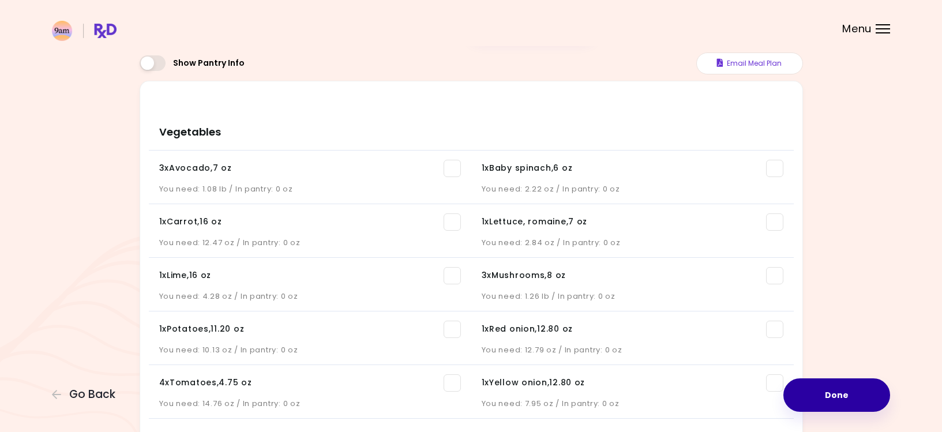
click at [808, 391] on button "Done" at bounding box center [837, 395] width 107 height 33
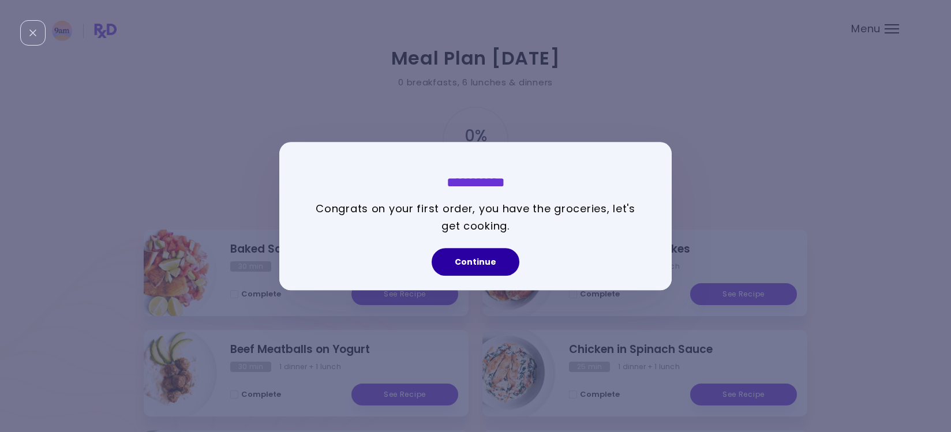
click at [488, 262] on button "Continue" at bounding box center [476, 262] width 88 height 28
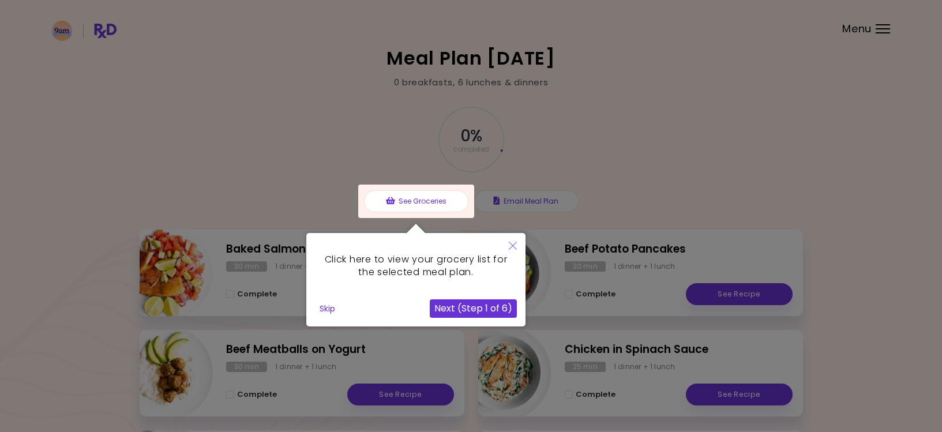
click at [599, 164] on div at bounding box center [471, 290] width 942 height 580
click at [327, 315] on button "Skip" at bounding box center [327, 308] width 25 height 17
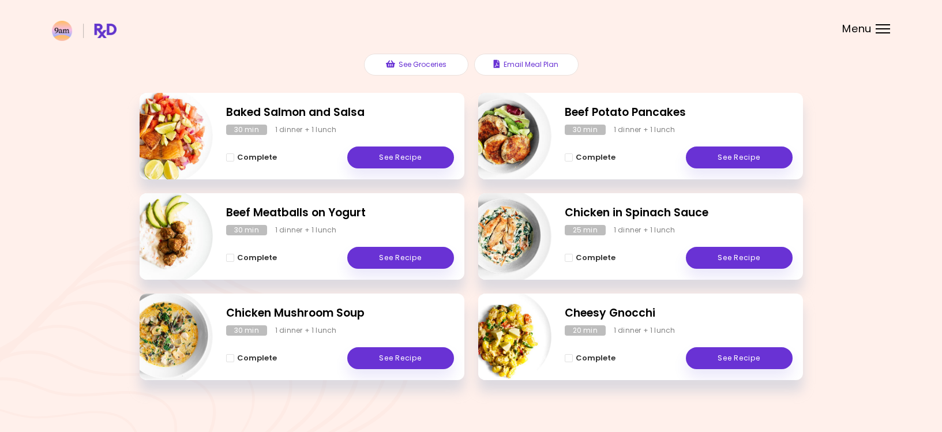
scroll to position [139, 0]
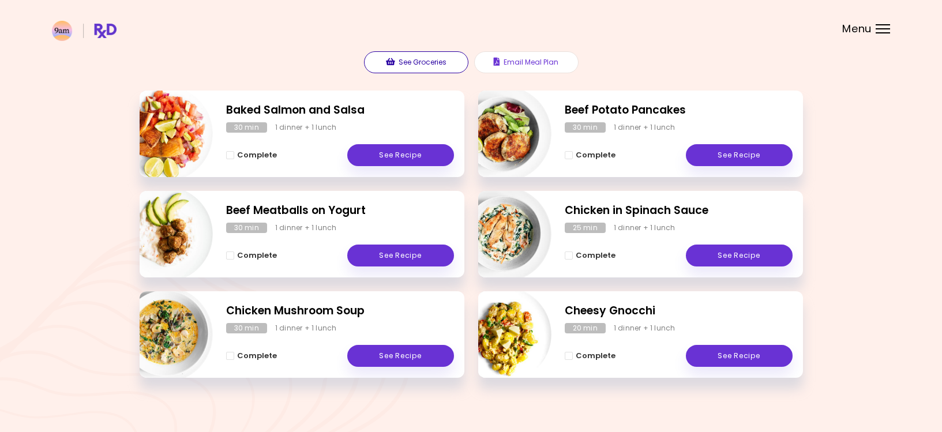
click at [432, 67] on button "See Groceries" at bounding box center [416, 62] width 104 height 22
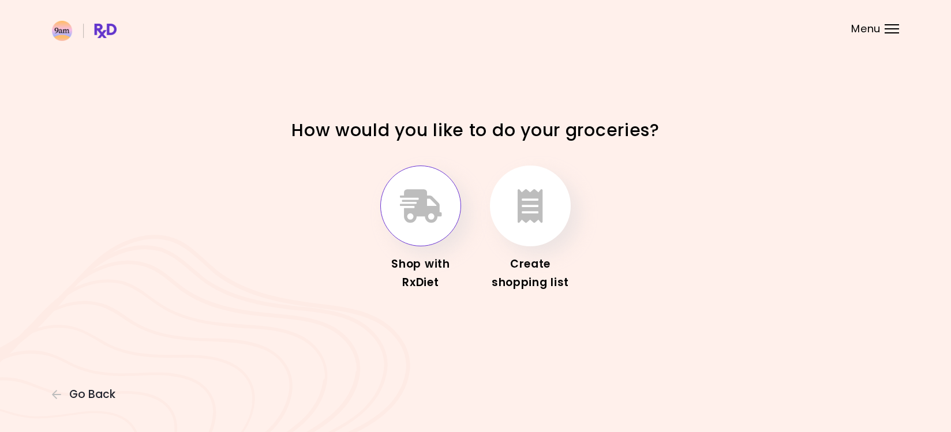
click at [424, 194] on icon "button" at bounding box center [421, 205] width 42 height 33
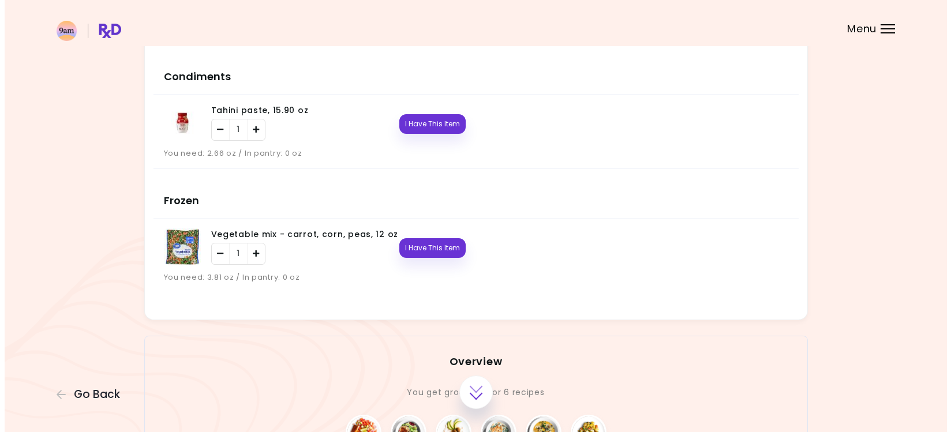
scroll to position [1798, 0]
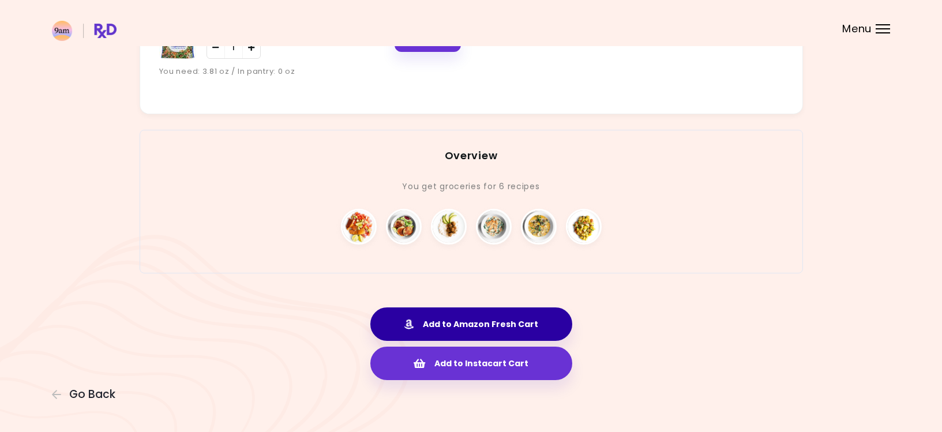
click at [496, 320] on button "Add to Amazon Fresh Cart" at bounding box center [472, 324] width 202 height 33
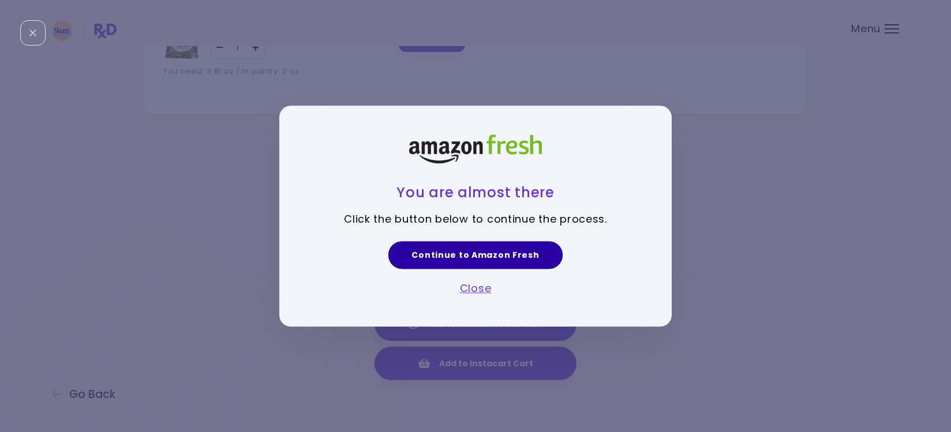
click at [528, 256] on link "Continue to Amazon Fresh" at bounding box center [475, 255] width 174 height 28
